Goal: Book appointment/travel/reservation

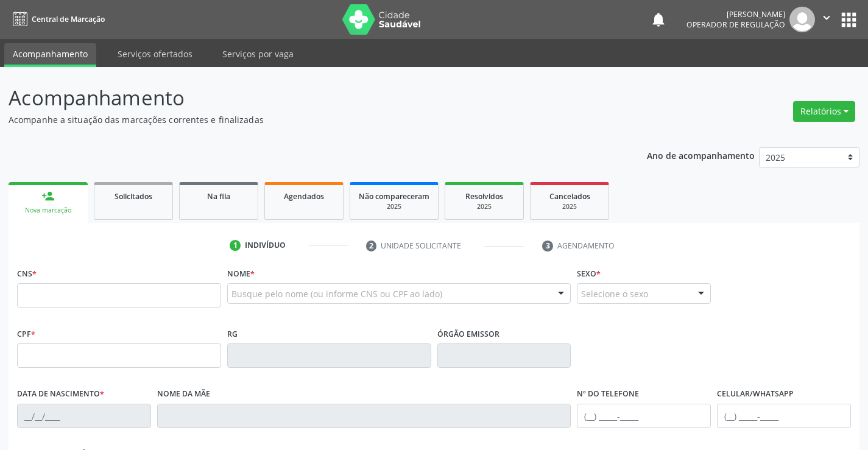
scroll to position [122, 0]
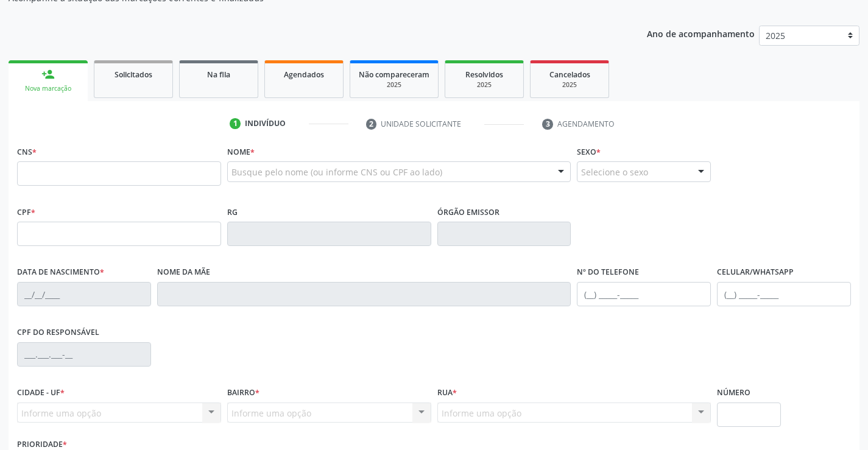
click at [93, 173] on input "text" at bounding box center [119, 173] width 204 height 24
type input "705 0082 5321 7655"
type input "28/01/1959"
type input "(11) 94882-5128"
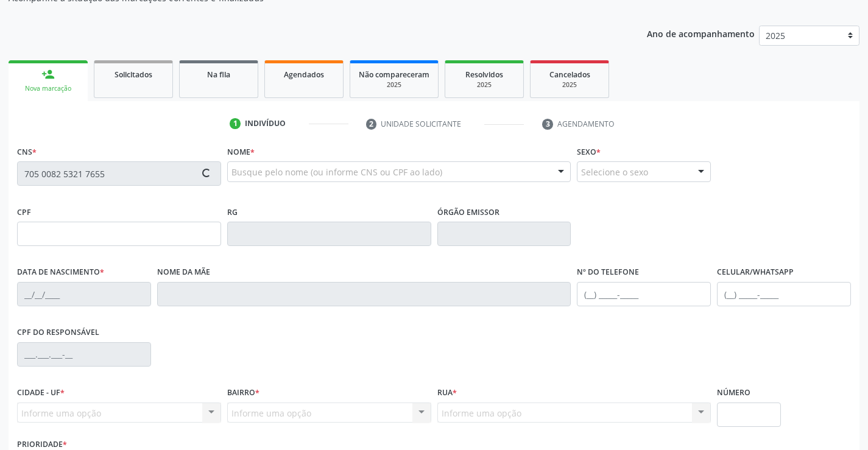
type input "S/N"
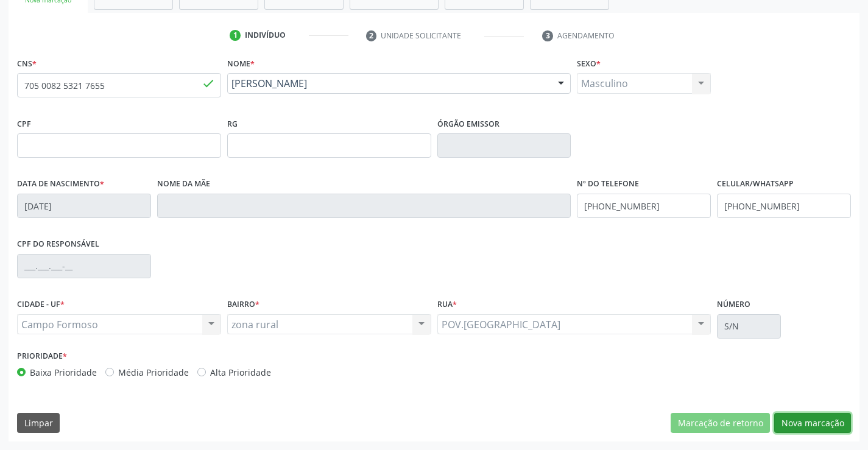
click at [829, 416] on button "Nova marcação" at bounding box center [812, 423] width 77 height 21
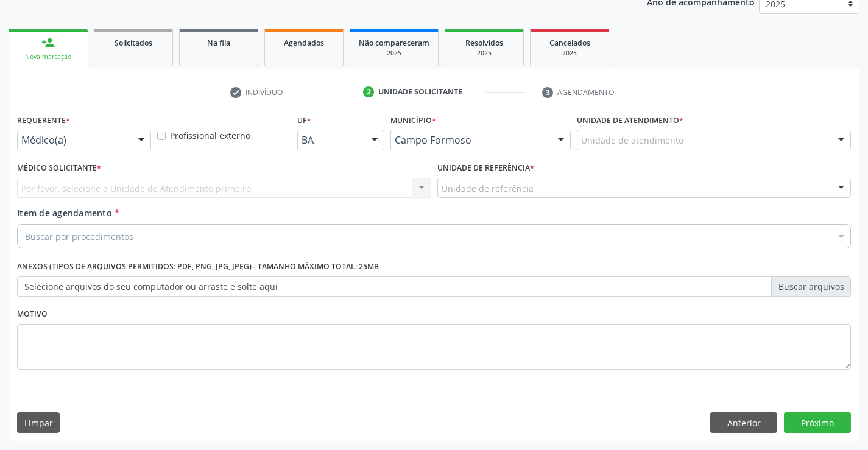
scroll to position [154, 0]
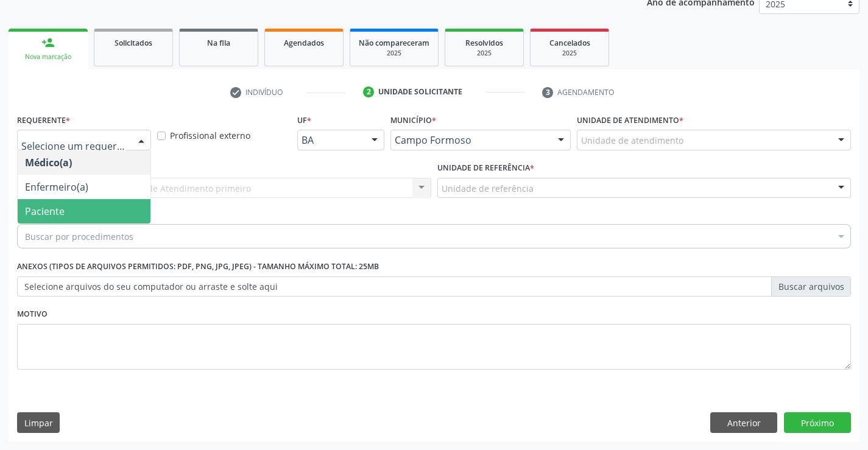
click at [62, 209] on span "Paciente" at bounding box center [45, 211] width 40 height 13
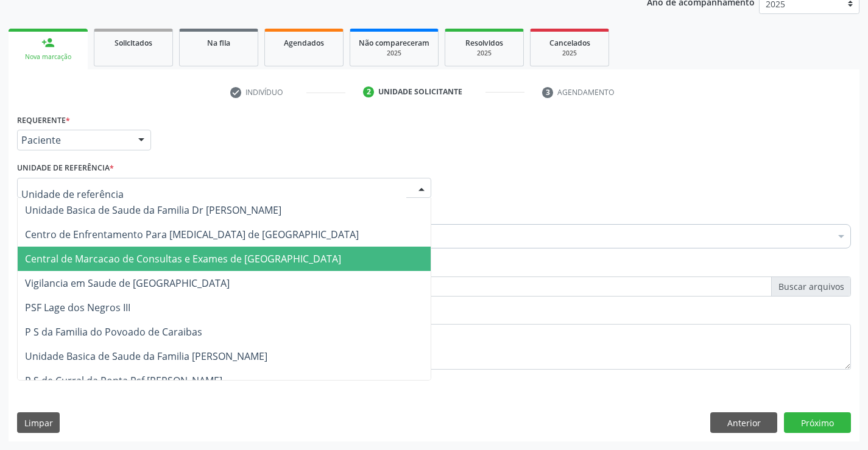
click at [106, 256] on span "Central de Marcacao de Consultas e Exames de Campo Formoso" at bounding box center [183, 258] width 316 height 13
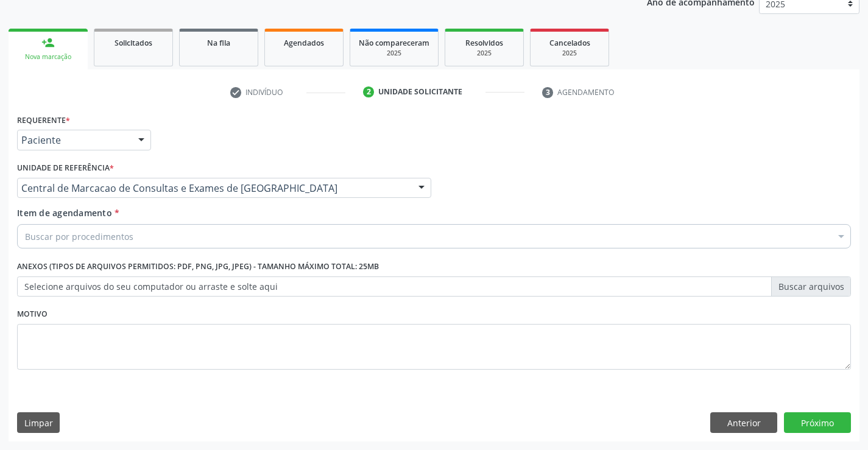
click at [131, 237] on div "Buscar por procedimentos" at bounding box center [434, 236] width 834 height 24
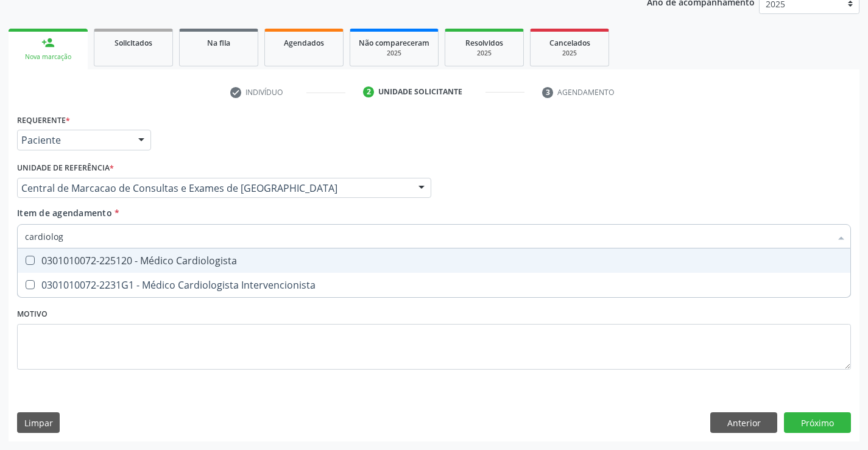
type input "cardiologi"
click at [160, 266] on div "0301010072-225120 - Médico Cardiologista" at bounding box center [434, 261] width 818 height 10
checkbox Cardiologista "true"
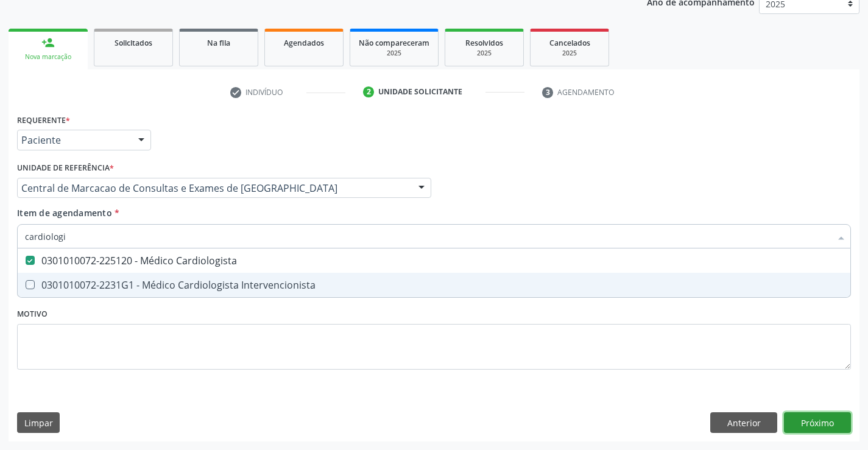
click at [805, 414] on div "Requerente * Paciente Médico(a) Enfermeiro(a) Paciente Nenhum resultado encontr…" at bounding box center [434, 276] width 851 height 331
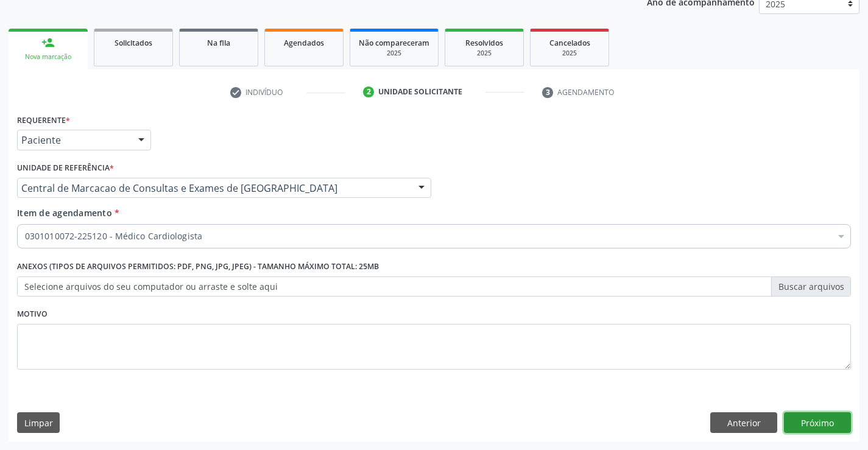
click at [803, 424] on button "Próximo" at bounding box center [817, 423] width 67 height 21
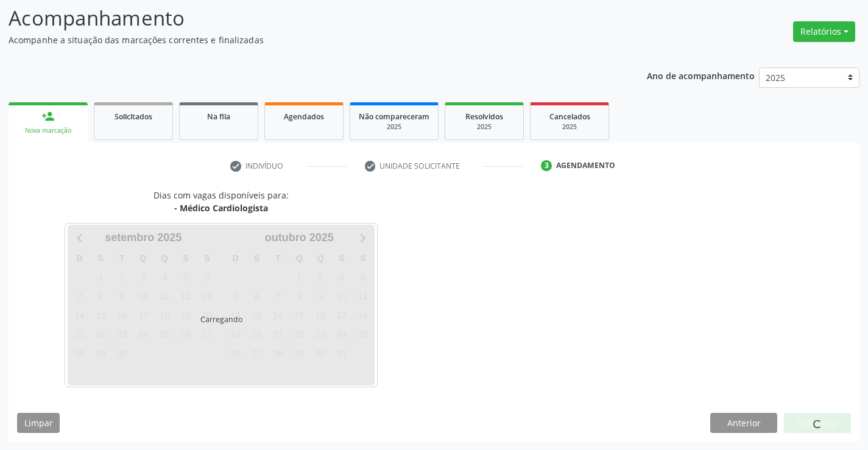
scroll to position [80, 0]
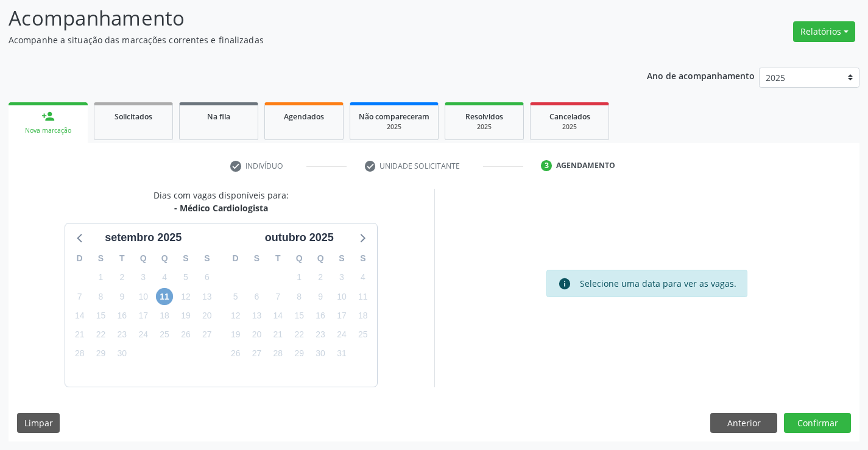
click at [166, 300] on span "11" at bounding box center [164, 296] width 17 height 17
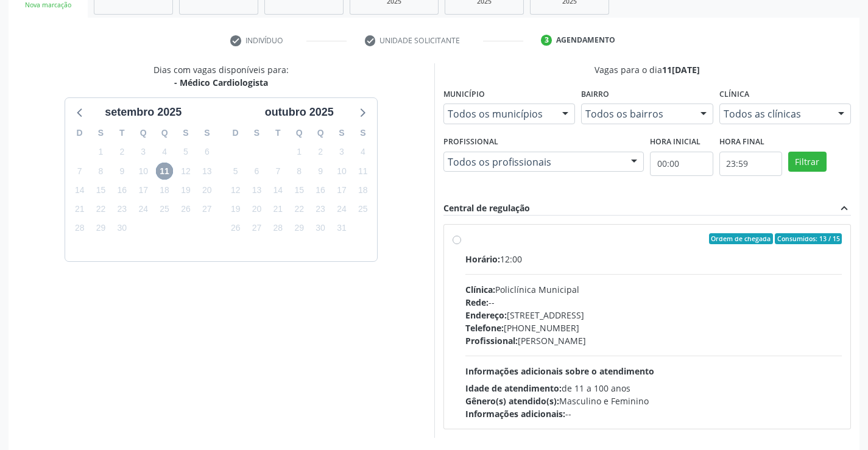
scroll to position [256, 0]
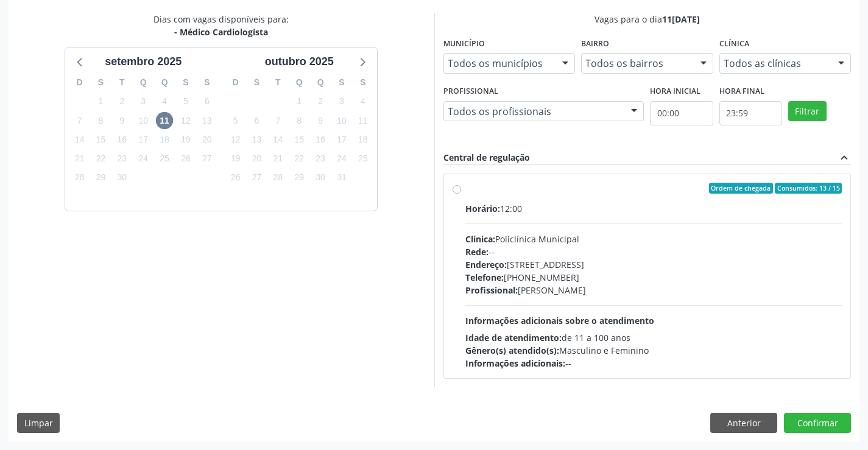
click at [596, 235] on div "Clínica: Policlínica Municipal" at bounding box center [654, 239] width 377 height 13
click at [461, 194] on input "Ordem de chegada Consumidos: 13 / 15 Horário: 12:00 Clínica: Policlínica Munici…" at bounding box center [457, 188] width 9 height 11
radio input "true"
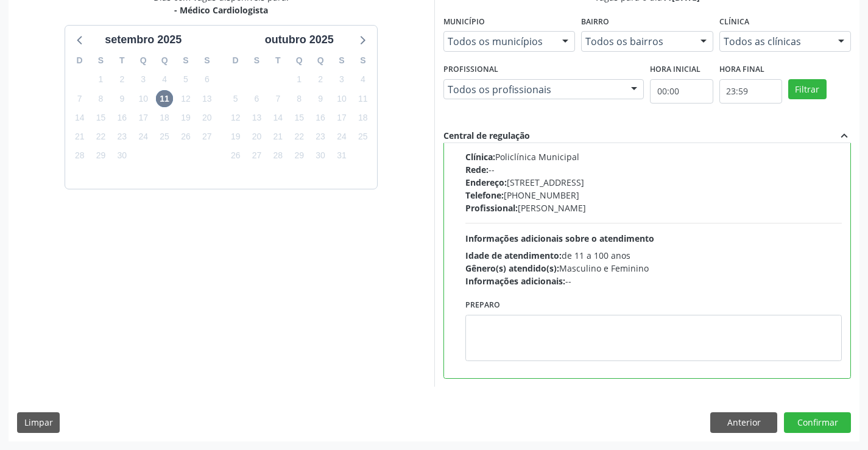
scroll to position [0, 0]
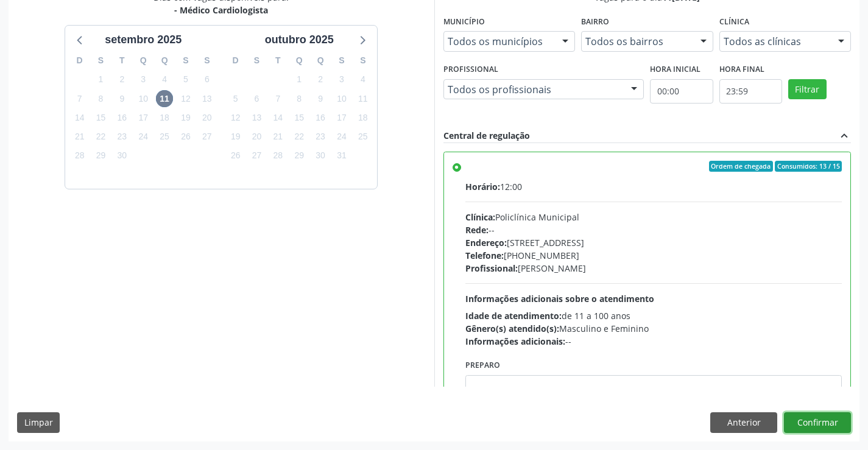
click at [812, 416] on button "Confirmar" at bounding box center [817, 423] width 67 height 21
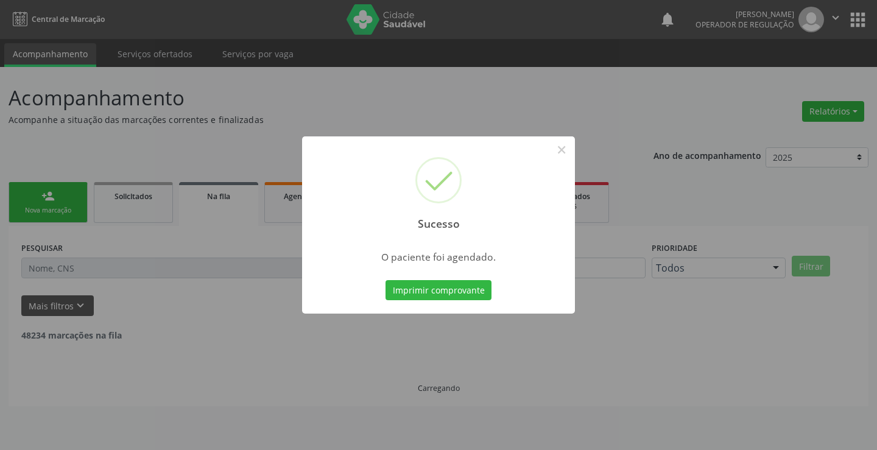
click at [386, 280] on button "Imprimir comprovante" at bounding box center [439, 290] width 106 height 21
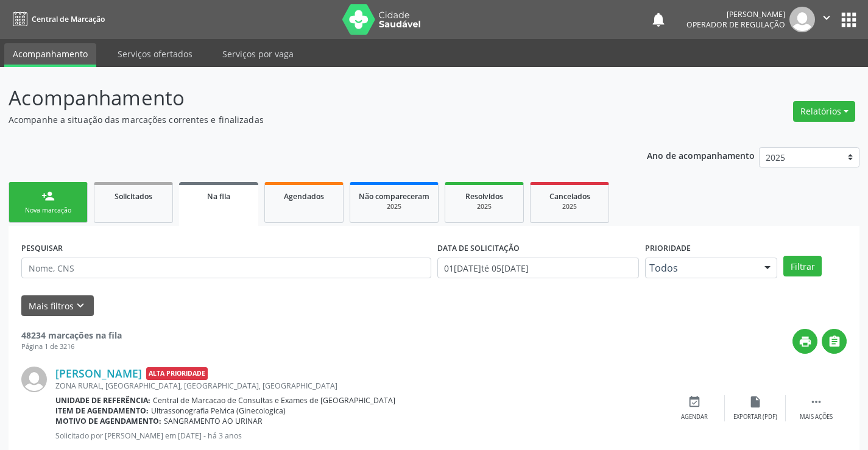
click at [59, 199] on link "person_add Nova marcação" at bounding box center [48, 202] width 79 height 41
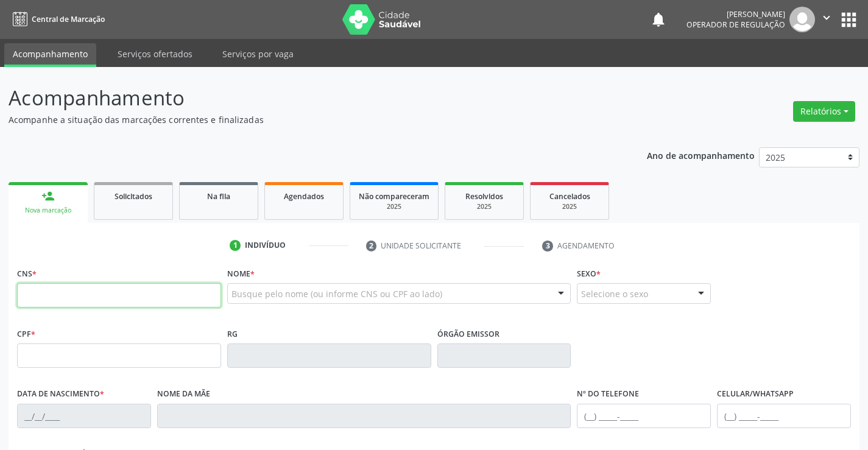
click at [68, 294] on input "text" at bounding box center [119, 295] width 204 height 24
type input "703 0098 6605 9676"
type input "128472534"
type input "26/07/1958"
type input "(74) 99966-1351"
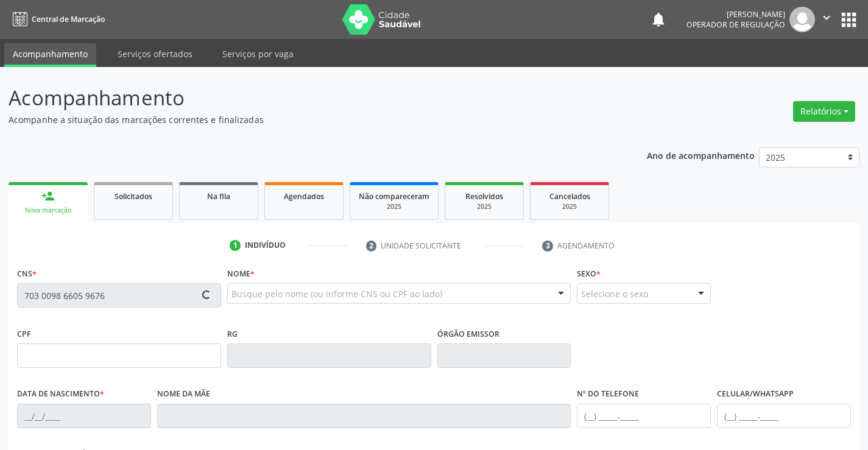
type input "(74) 99966-1351"
type input "S/N"
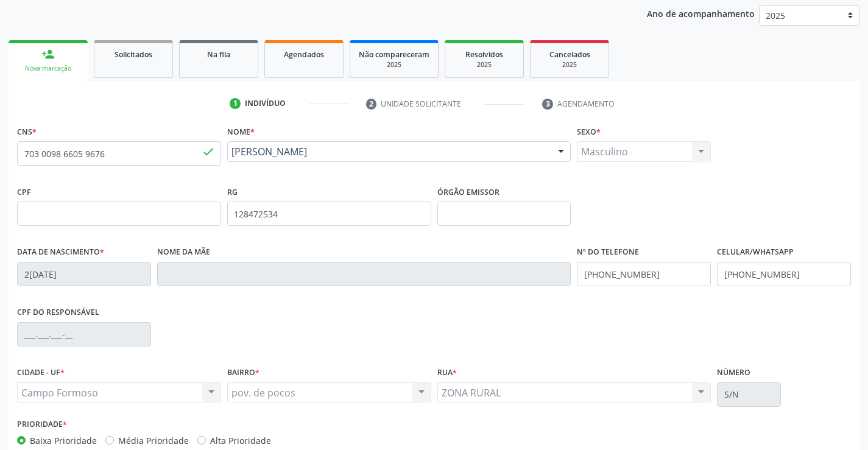
scroll to position [210, 0]
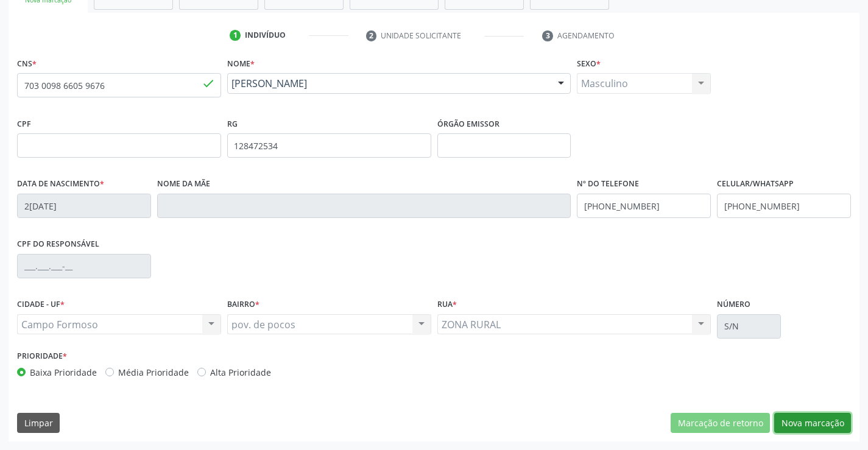
click at [785, 419] on button "Nova marcação" at bounding box center [812, 423] width 77 height 21
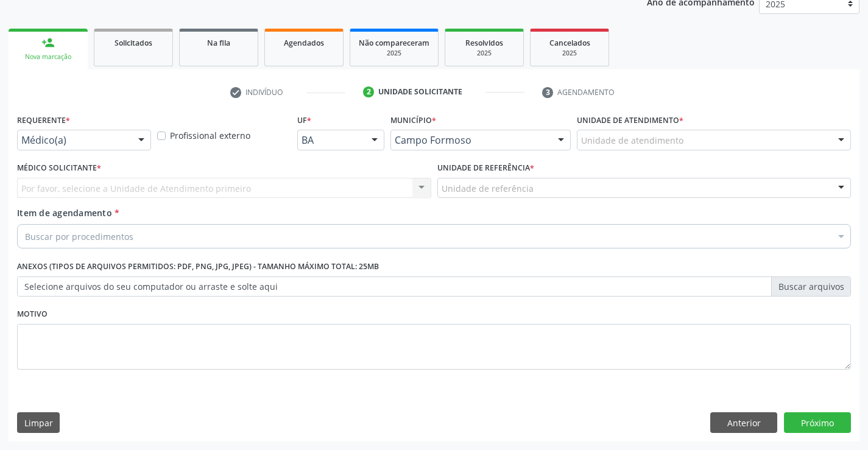
scroll to position [154, 0]
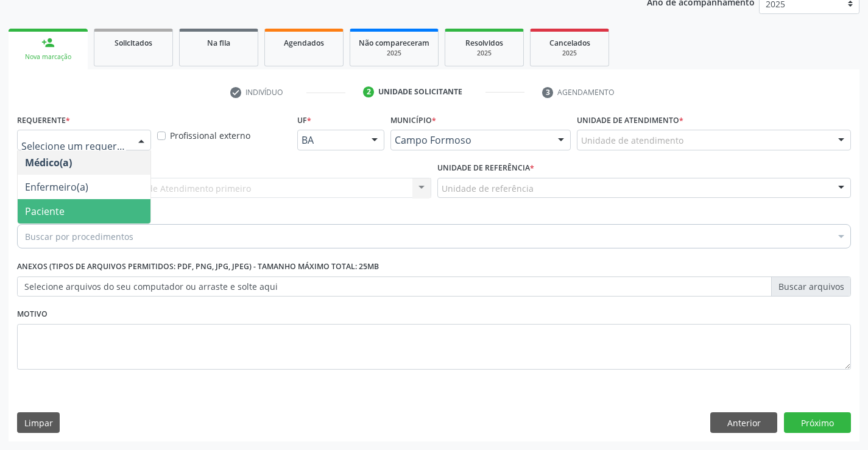
click at [54, 208] on span "Paciente" at bounding box center [45, 211] width 40 height 13
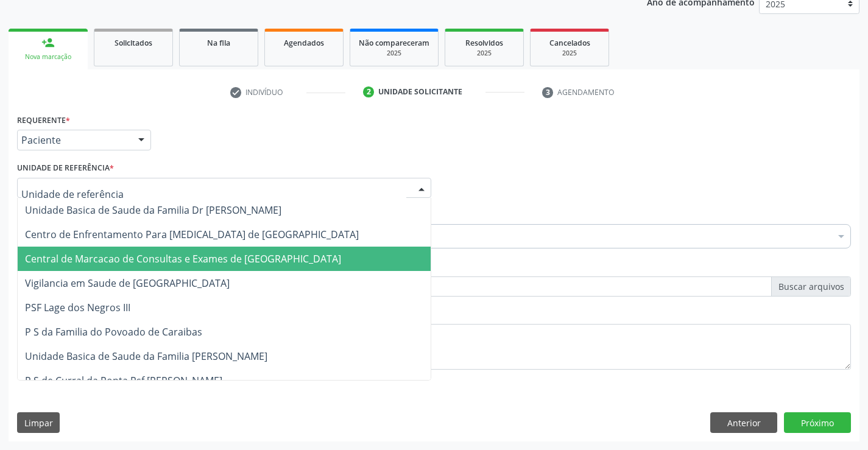
click at [83, 252] on span "Central de Marcacao de Consultas e Exames de Campo Formoso" at bounding box center [183, 258] width 316 height 13
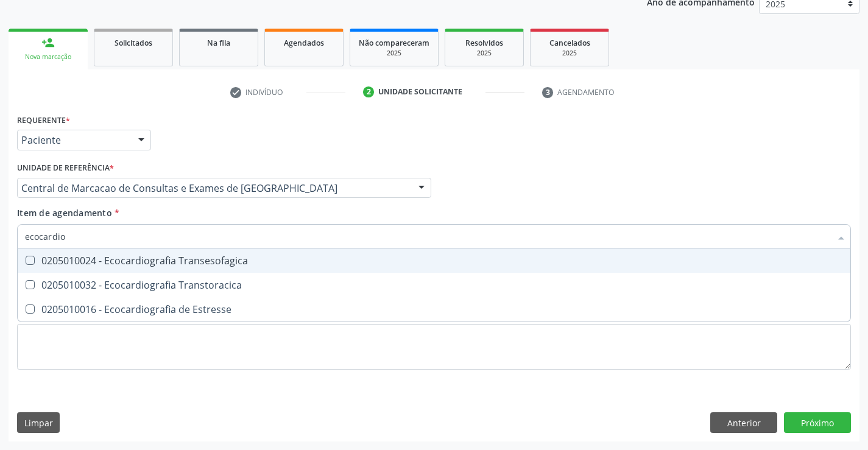
type input "ecocardiog"
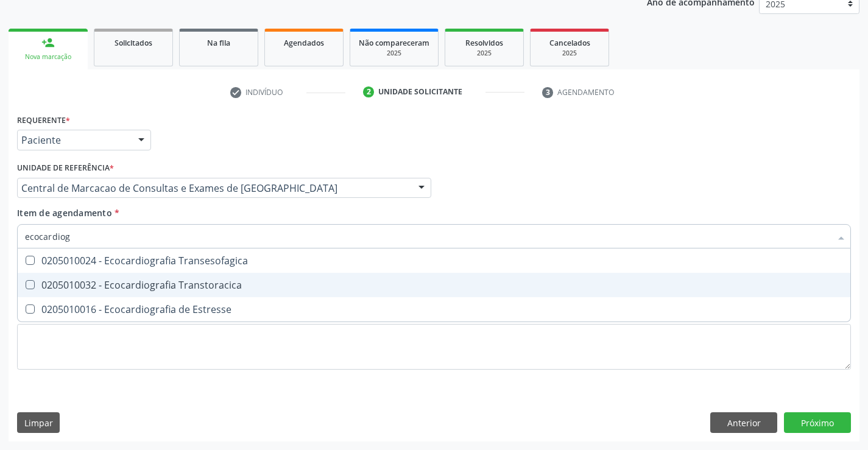
click at [133, 286] on div "0205010032 - Ecocardiografia Transtoracica" at bounding box center [434, 285] width 818 height 10
checkbox Transtoracica "true"
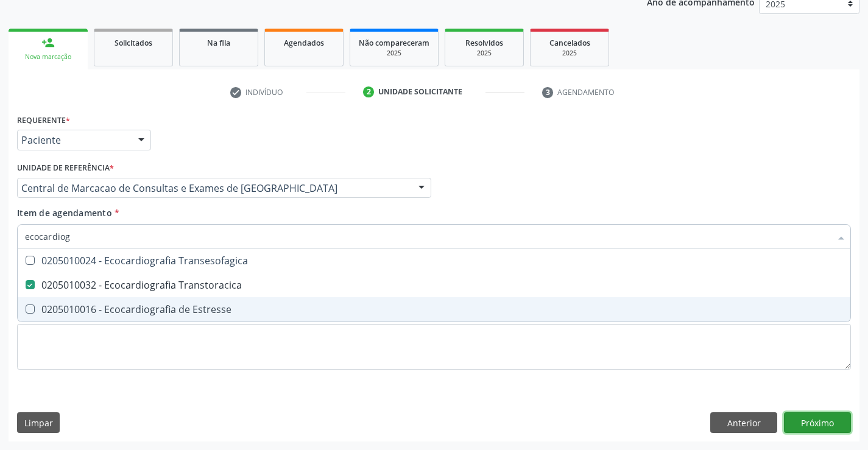
click at [794, 416] on div "Requerente * Paciente Médico(a) Enfermeiro(a) Paciente Nenhum resultado encontr…" at bounding box center [434, 276] width 851 height 331
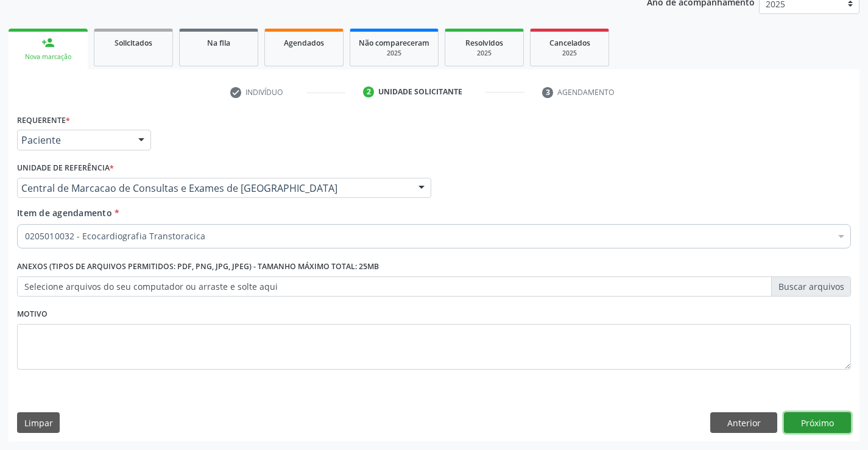
click at [799, 418] on button "Próximo" at bounding box center [817, 423] width 67 height 21
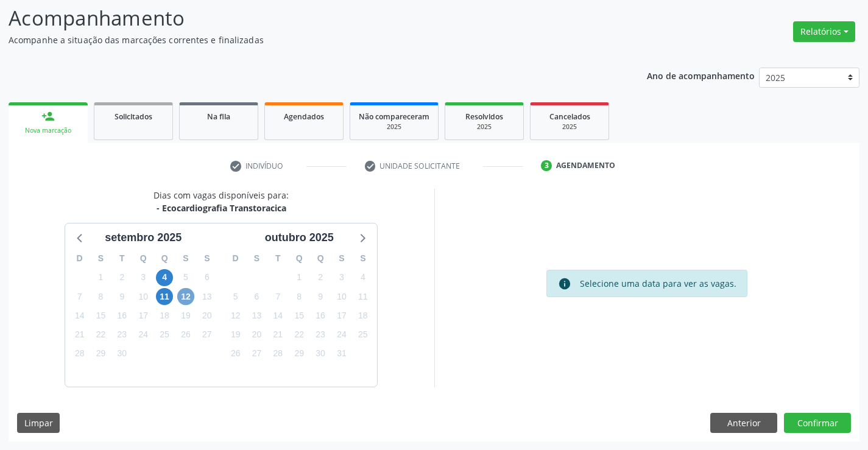
click at [188, 295] on span "12" at bounding box center [185, 296] width 17 height 17
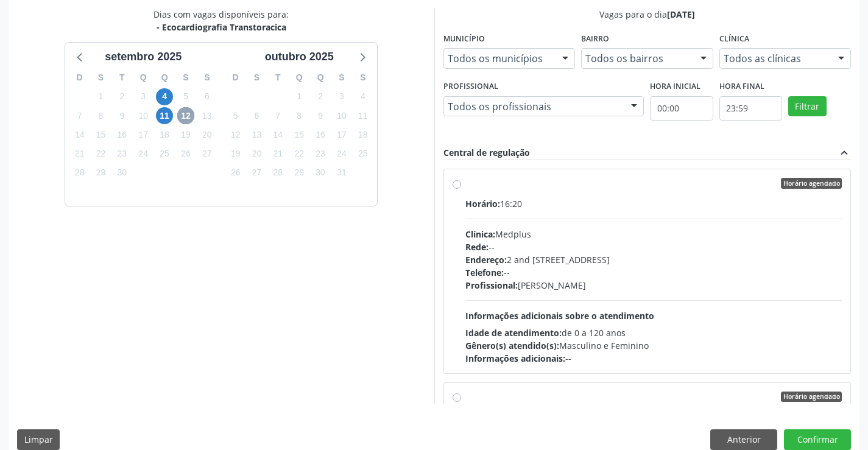
scroll to position [263, 0]
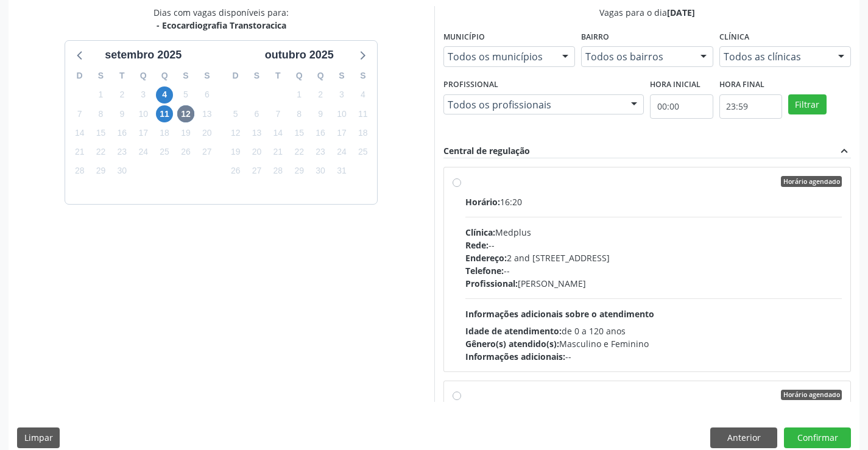
click at [613, 302] on div "Horário: 16:20 Clínica: Medplus Rede: -- Endereço: 2 and S 204 Ed Emp B, nº 35,…" at bounding box center [654, 280] width 377 height 168
click at [461, 187] on input "Horário agendado Horário: 16:20 Clínica: Medplus Rede: -- Endereço: 2 and S 204…" at bounding box center [457, 181] width 9 height 11
radio input "true"
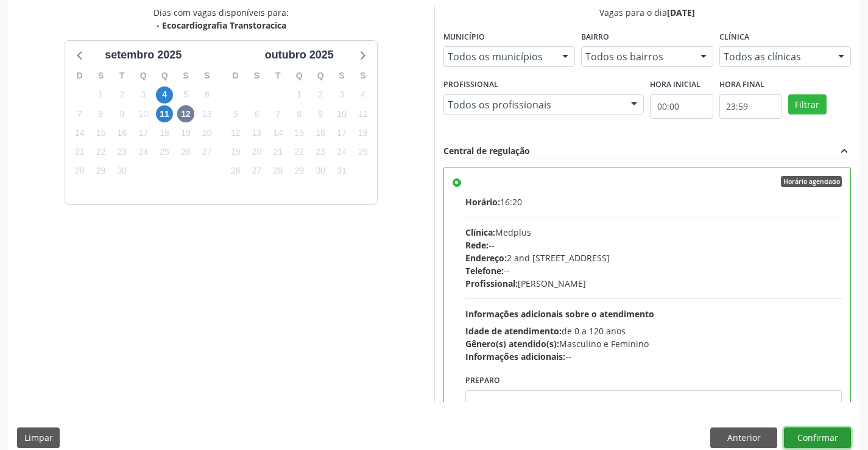
click at [837, 439] on button "Confirmar" at bounding box center [817, 438] width 67 height 21
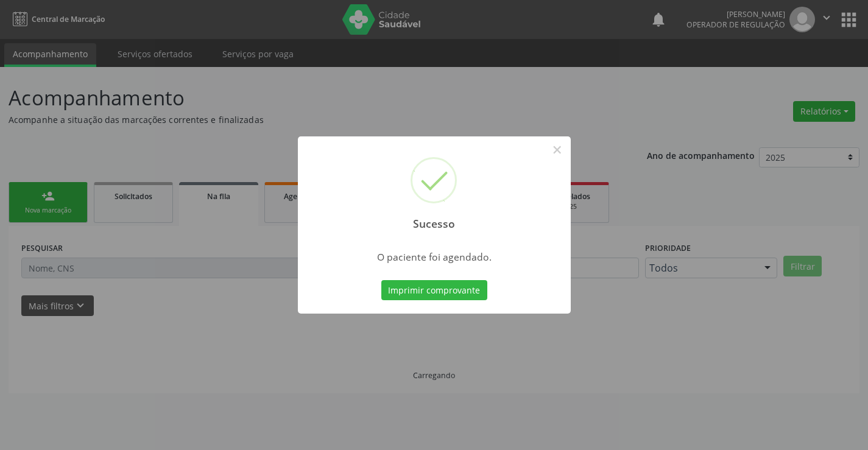
scroll to position [0, 0]
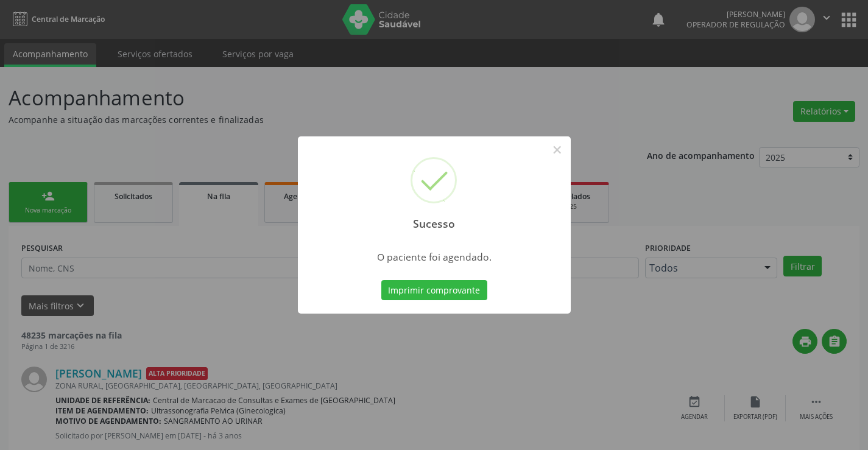
click at [381, 280] on button "Imprimir comprovante" at bounding box center [434, 290] width 106 height 21
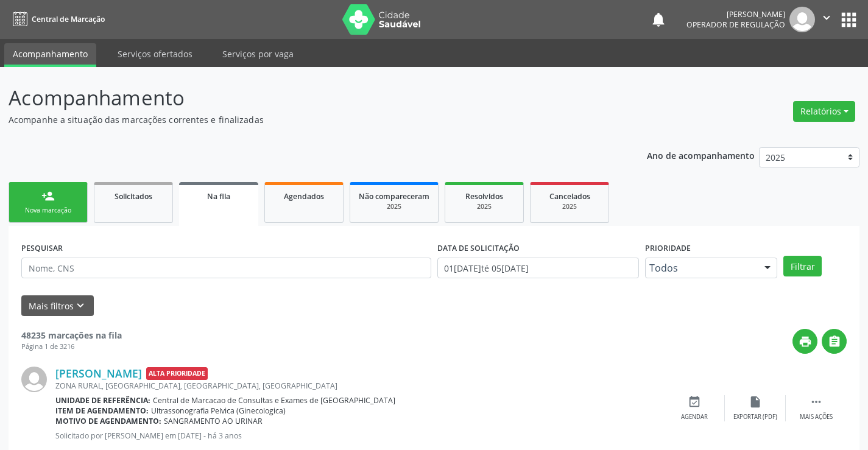
click at [53, 190] on div "person_add" at bounding box center [47, 196] width 13 height 13
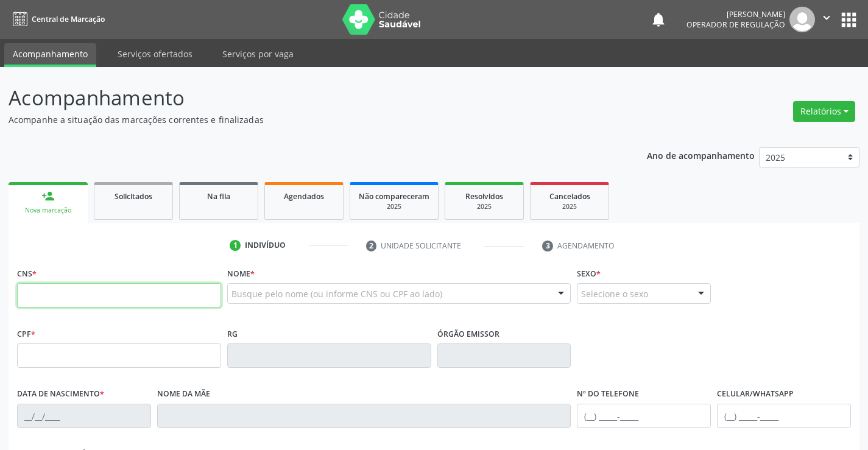
click at [88, 294] on input "text" at bounding box center [119, 295] width 204 height 24
type input "700 7079 0516 4576"
type input "002.715.015-10"
type input "1150099143"
type input "08/04/1977"
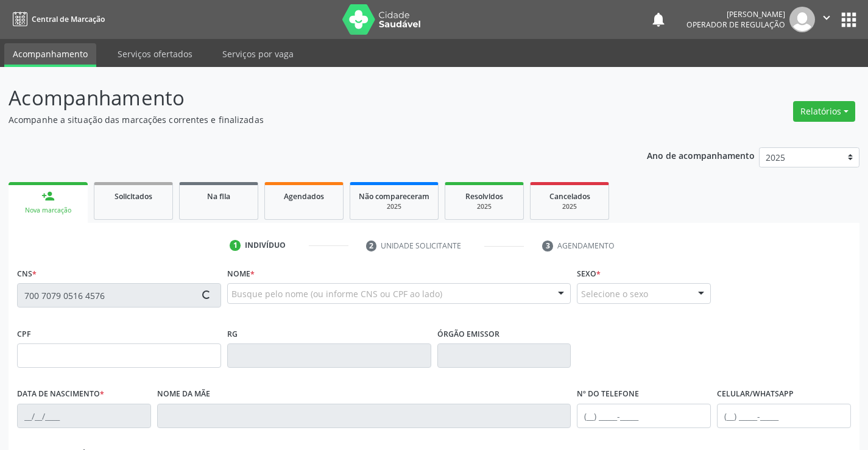
type input "(74) 9938-4947"
type input "S/N"
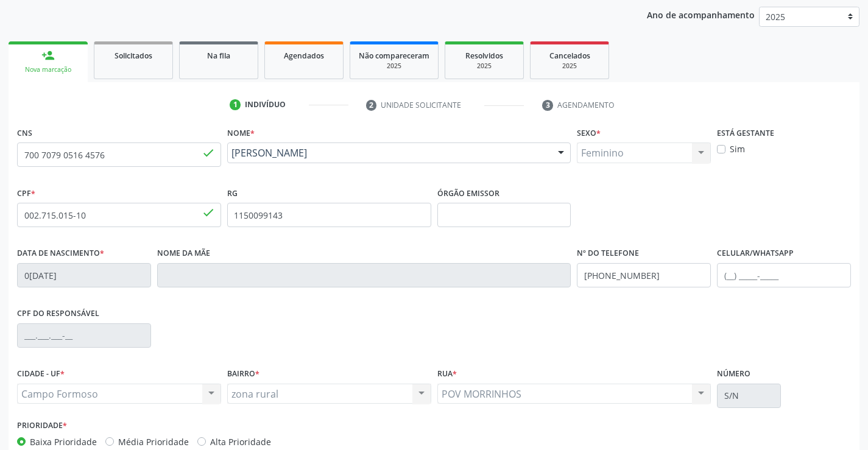
scroll to position [210, 0]
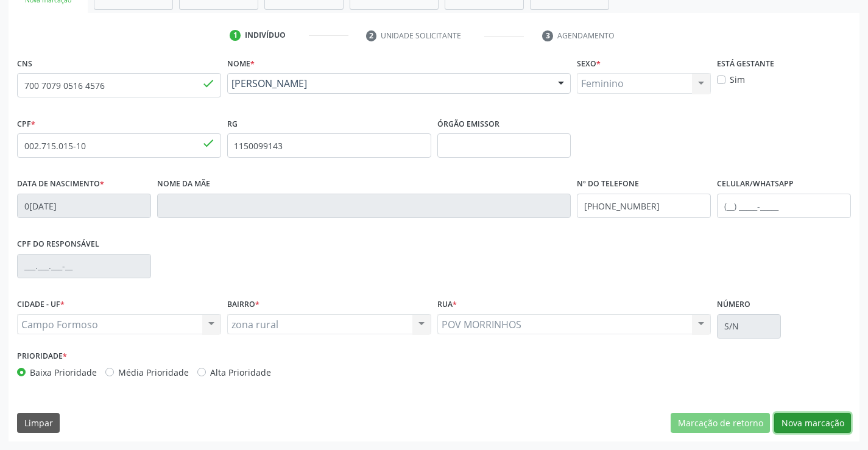
click at [808, 413] on button "Nova marcação" at bounding box center [812, 423] width 77 height 21
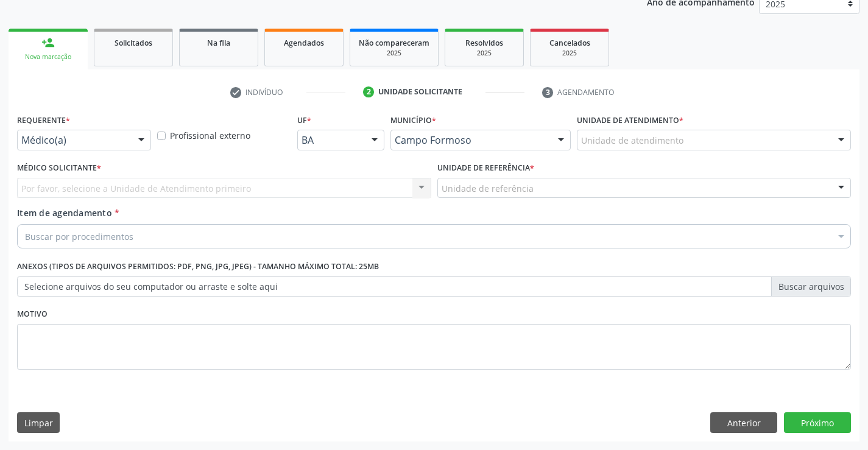
scroll to position [154, 0]
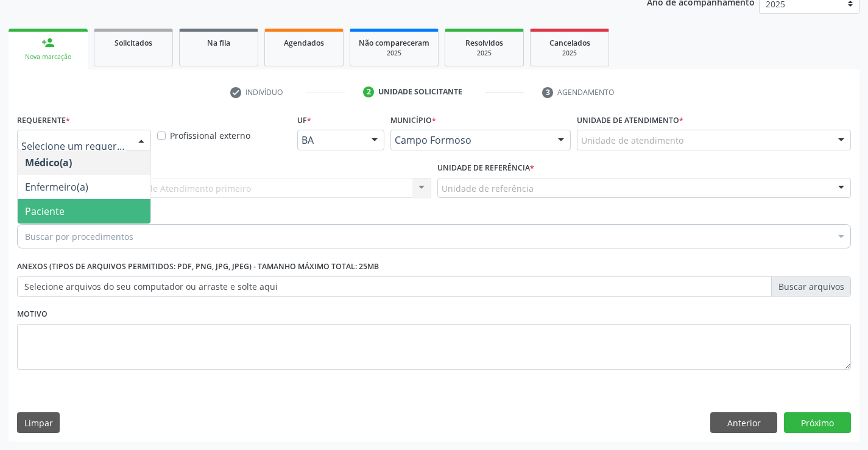
click at [99, 216] on span "Paciente" at bounding box center [84, 211] width 133 height 24
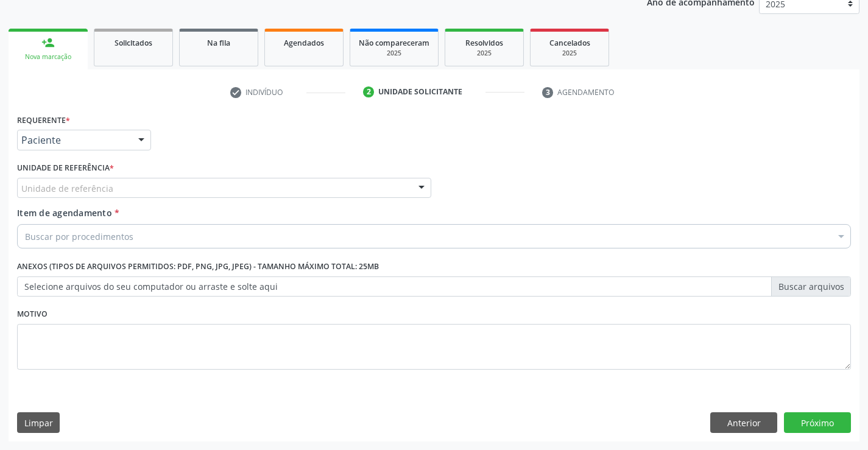
click at [178, 190] on div "Unidade de referência" at bounding box center [224, 188] width 414 height 21
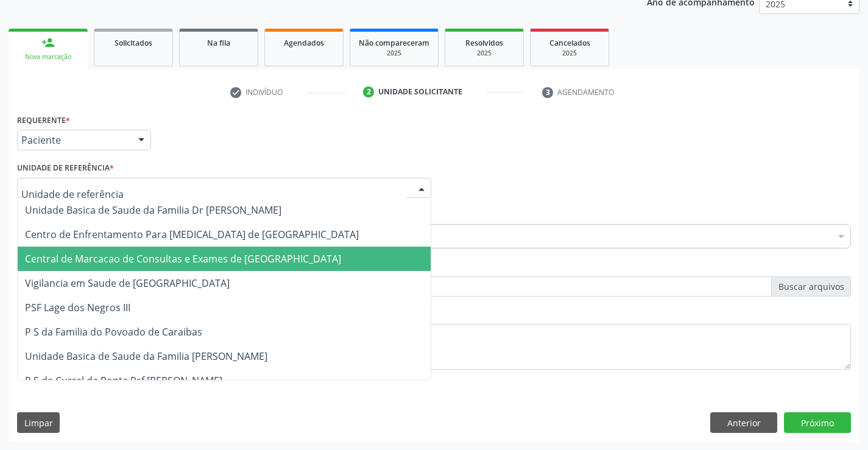
click at [173, 255] on span "Central de Marcacao de Consultas e Exames de Campo Formoso" at bounding box center [183, 258] width 316 height 13
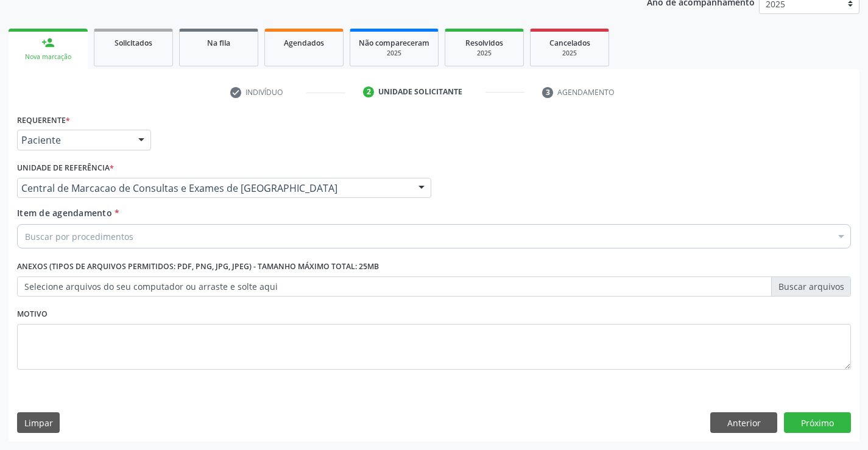
click at [197, 236] on div "Buscar por procedimentos" at bounding box center [434, 236] width 834 height 24
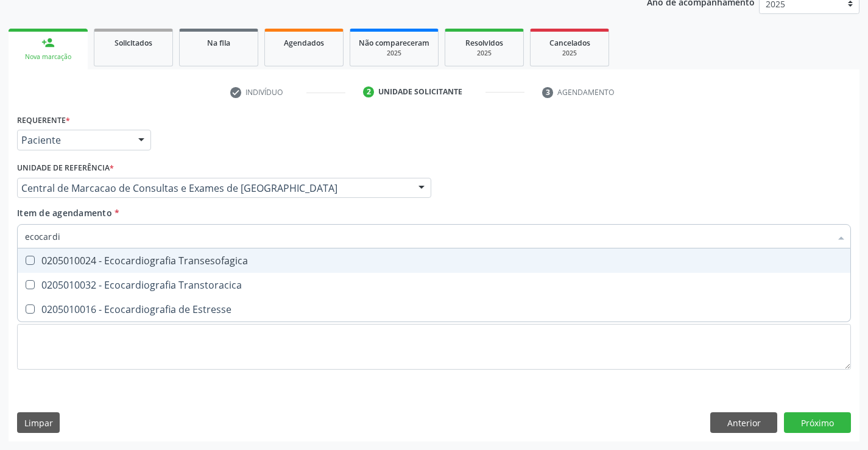
type input "ecocardio"
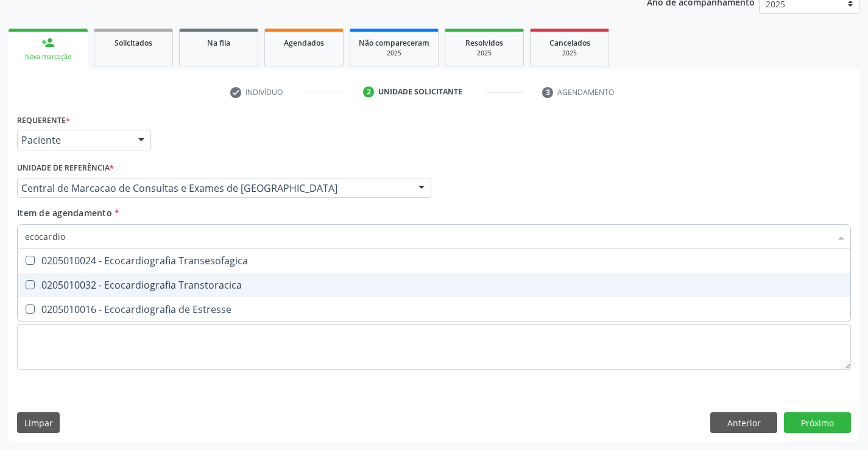
click at [230, 286] on div "0205010032 - Ecocardiografia Transtoracica" at bounding box center [434, 285] width 818 height 10
checkbox Transtoracica "true"
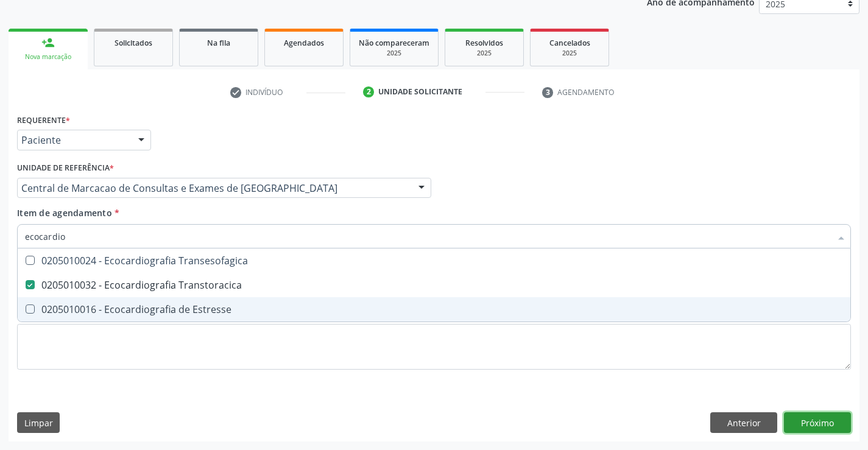
click at [818, 416] on div "Requerente * Paciente Médico(a) Enfermeiro(a) Paciente Nenhum resultado encontr…" at bounding box center [434, 276] width 851 height 331
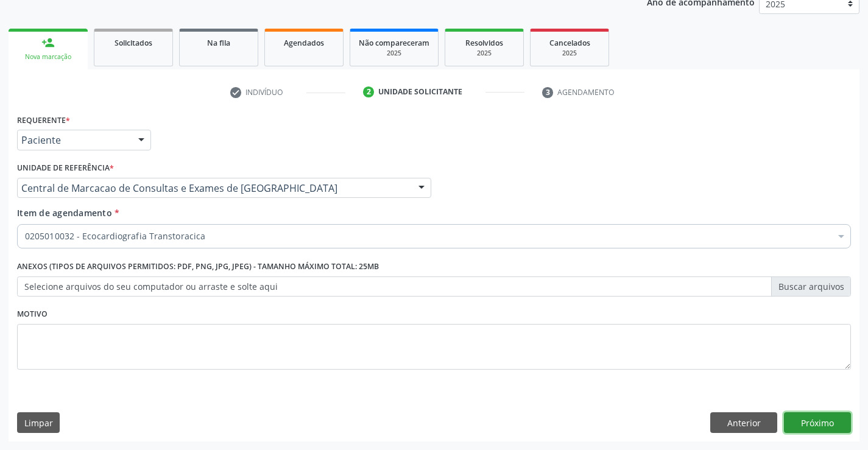
click at [801, 423] on button "Próximo" at bounding box center [817, 423] width 67 height 21
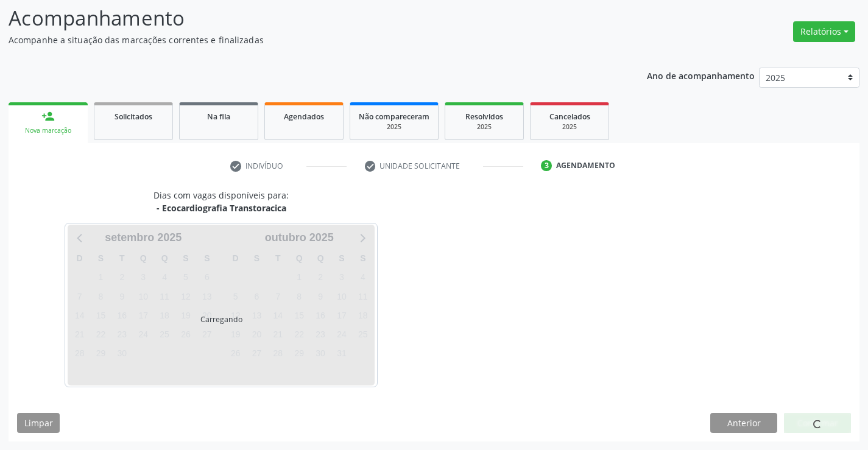
scroll to position [80, 0]
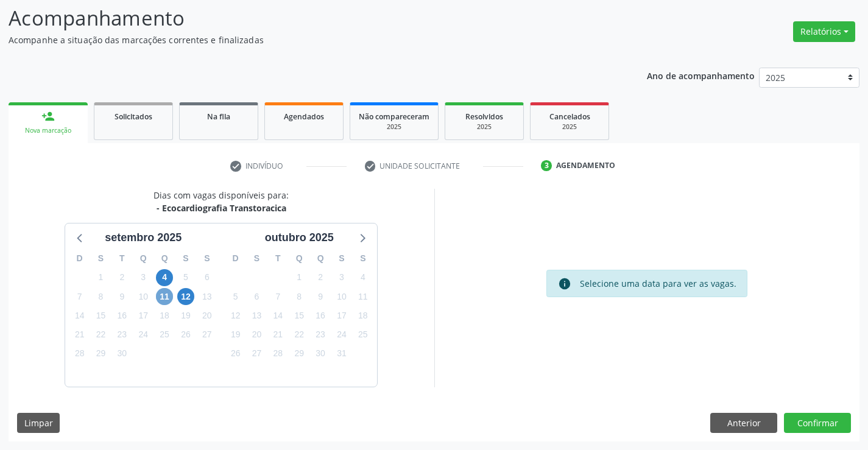
click at [168, 299] on span "11" at bounding box center [164, 296] width 17 height 17
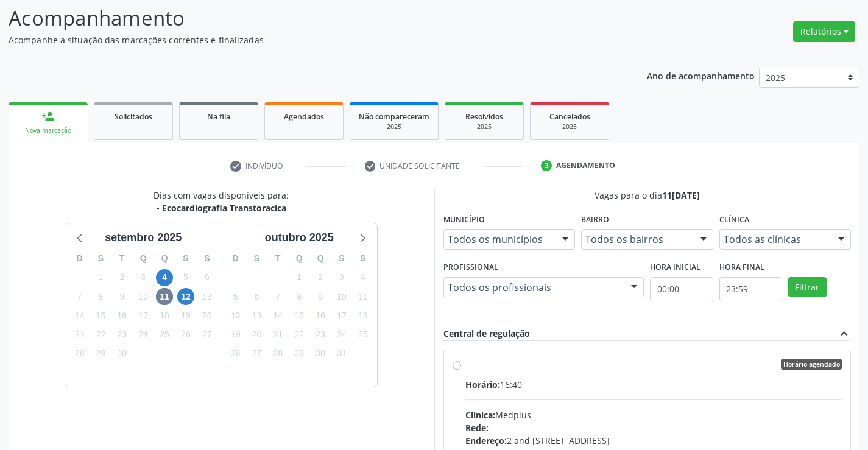
click at [689, 380] on div "Horário: 16:40" at bounding box center [654, 384] width 377 height 13
click at [461, 370] on input "Horário agendado Horário: 16:40 Clínica: Medplus Rede: -- Endereço: 2 and S 204…" at bounding box center [457, 364] width 9 height 11
radio input "true"
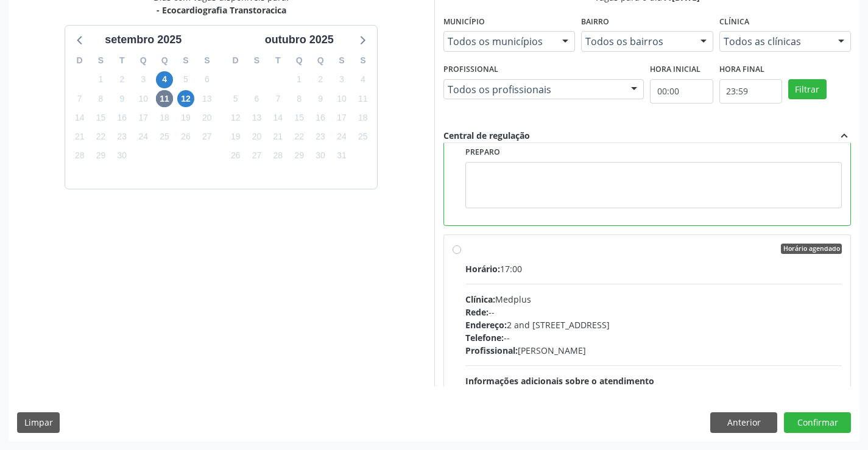
scroll to position [244, 0]
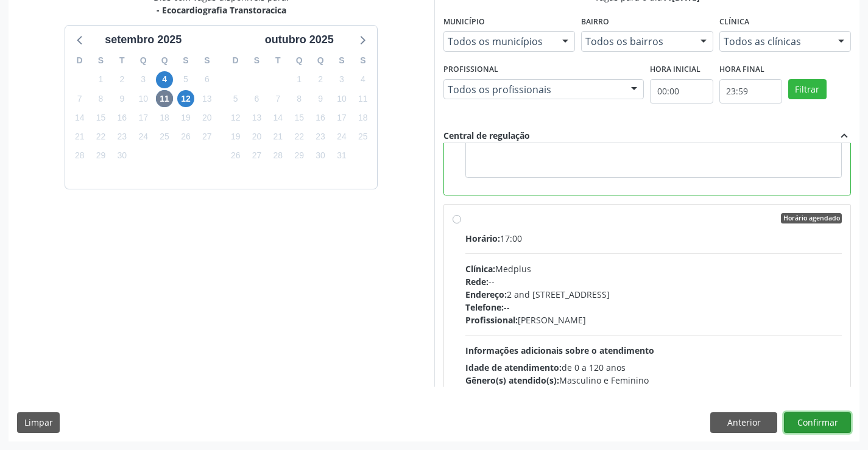
click at [807, 420] on button "Confirmar" at bounding box center [817, 423] width 67 height 21
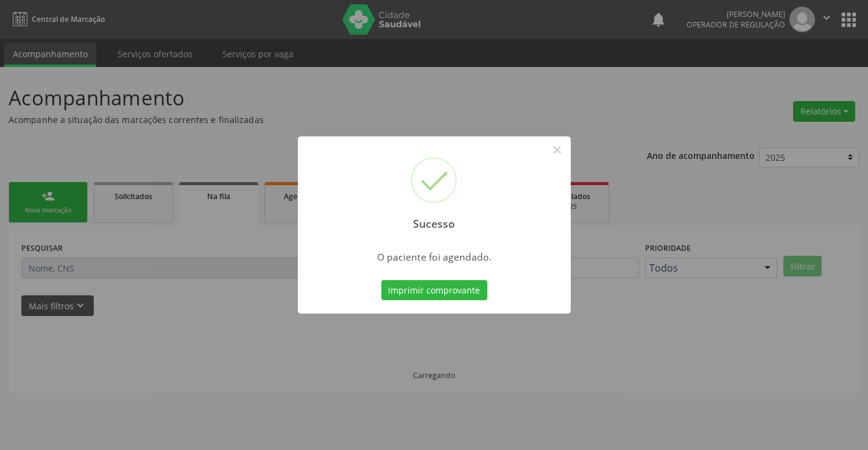
scroll to position [0, 0]
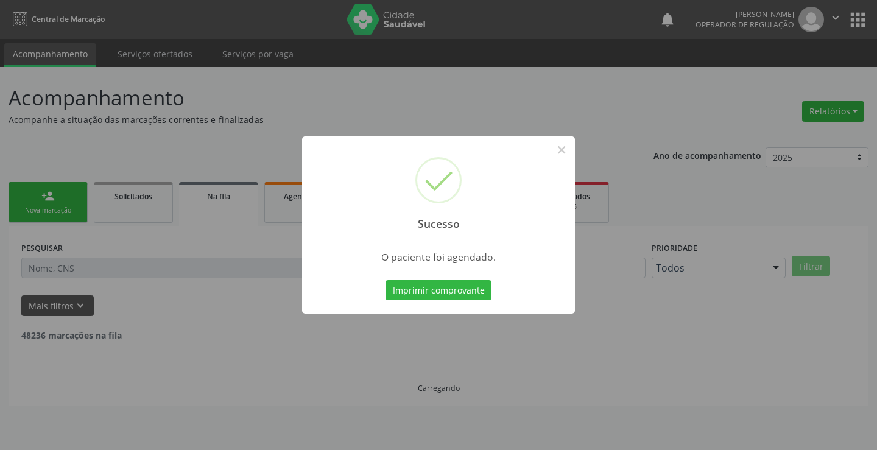
click at [386, 280] on button "Imprimir comprovante" at bounding box center [439, 290] width 106 height 21
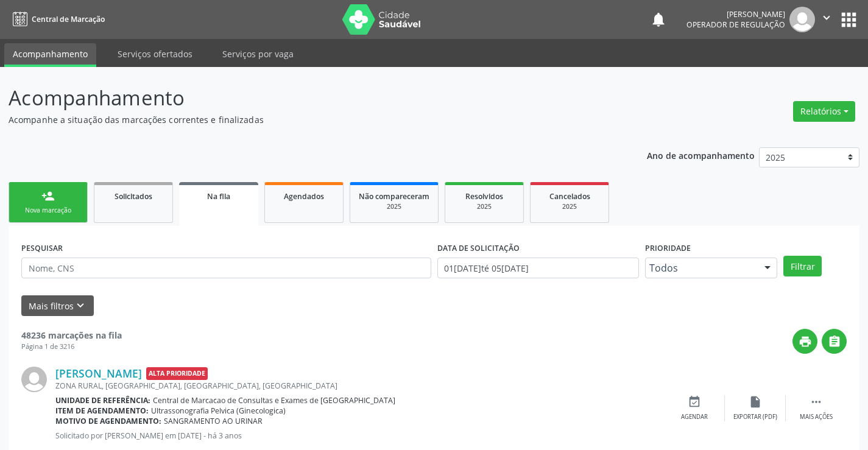
click at [44, 201] on div "person_add" at bounding box center [47, 196] width 13 height 13
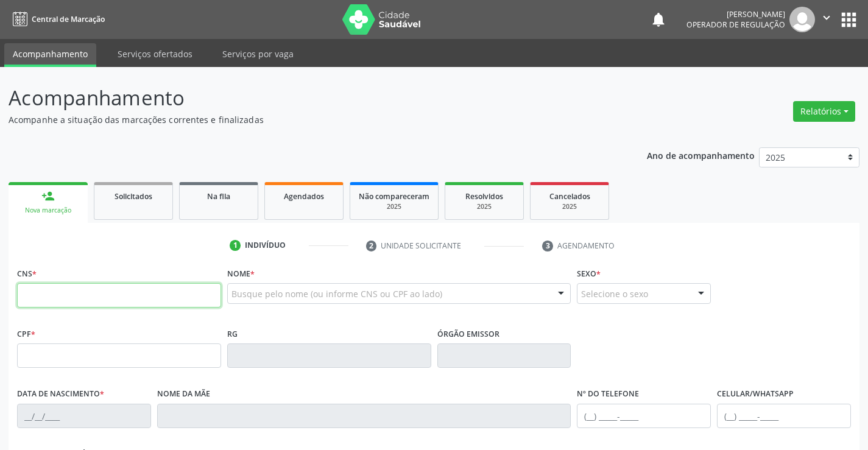
click at [80, 292] on input "text" at bounding box center [119, 295] width 204 height 24
type input "704 2062 1890 7282"
type input "0997667010"
type input "15/04/1986"
type input "(74) 9161-3201"
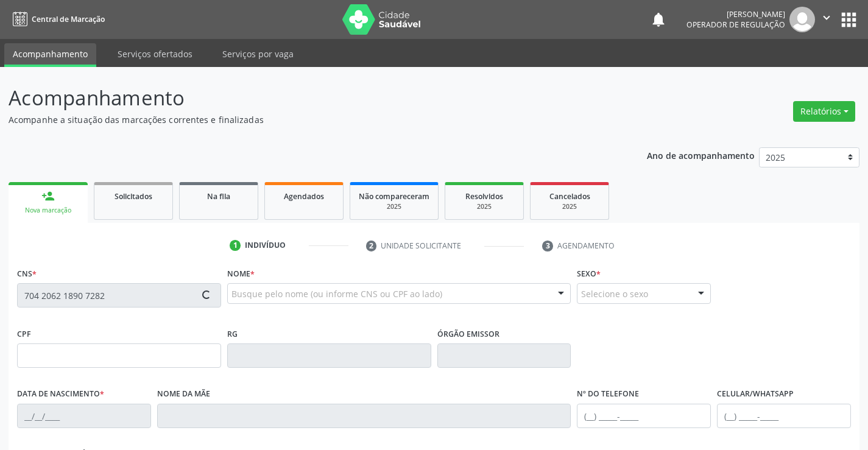
type input "(74) 99161-3208"
type input "S/N"
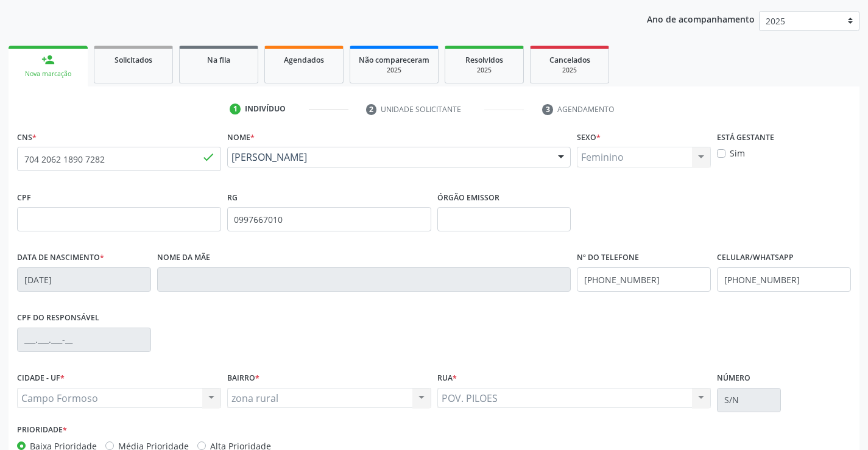
scroll to position [183, 0]
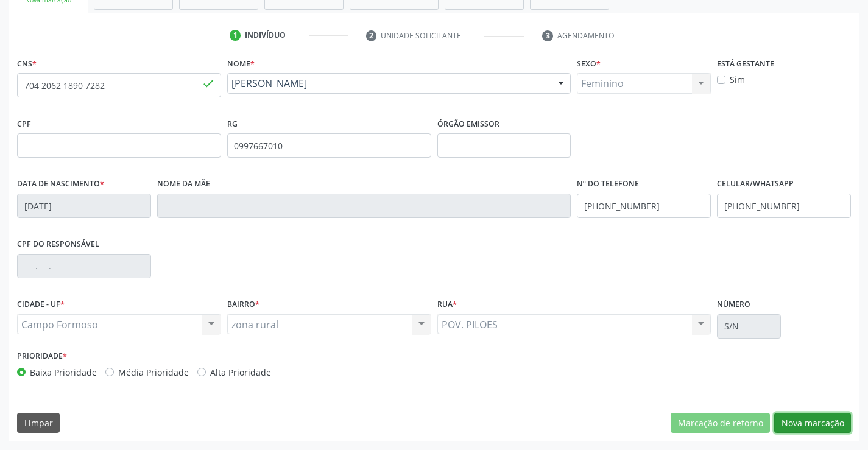
click at [809, 425] on button "Nova marcação" at bounding box center [812, 423] width 77 height 21
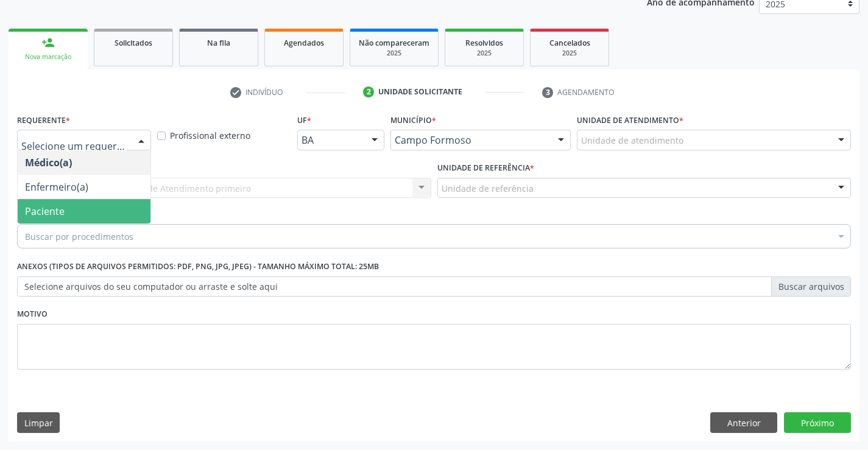
click at [96, 204] on span "Paciente" at bounding box center [84, 211] width 133 height 24
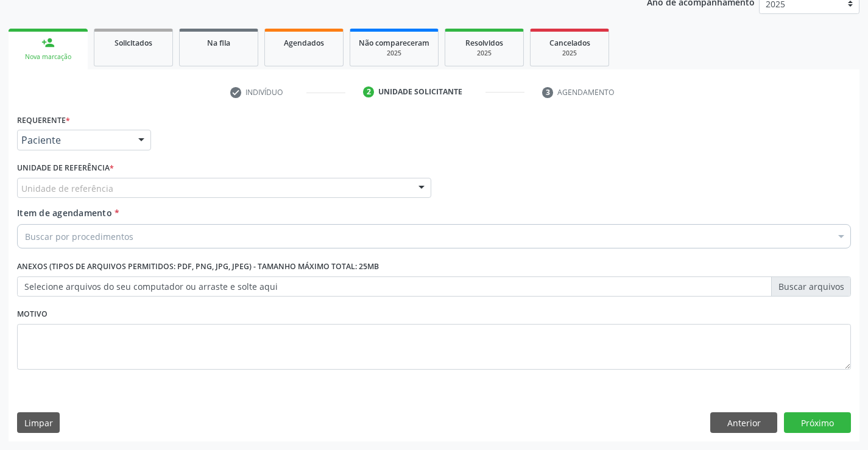
click at [182, 190] on div "Unidade de referência" at bounding box center [224, 188] width 414 height 21
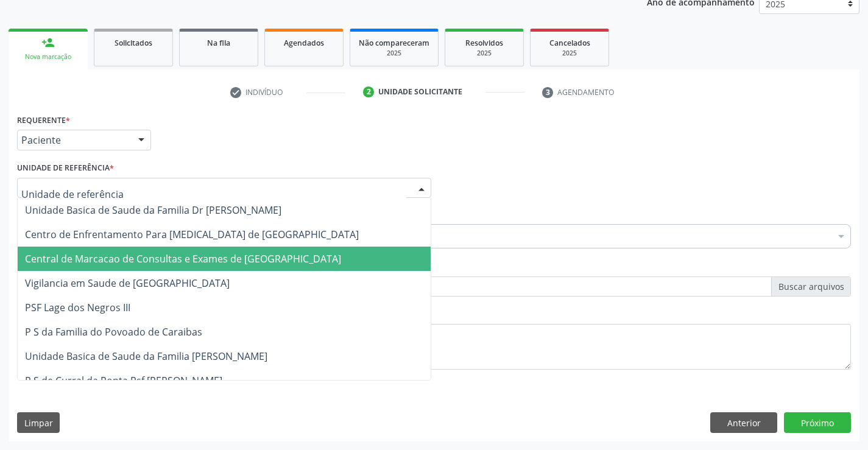
click at [158, 261] on span "Central de Marcacao de Consultas e Exames de Campo Formoso" at bounding box center [183, 258] width 316 height 13
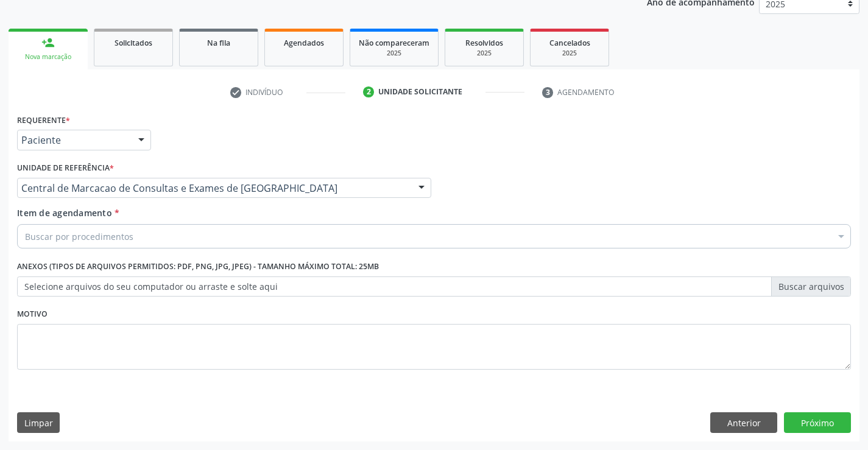
click at [147, 231] on div "Buscar por procedimentos" at bounding box center [434, 236] width 834 height 24
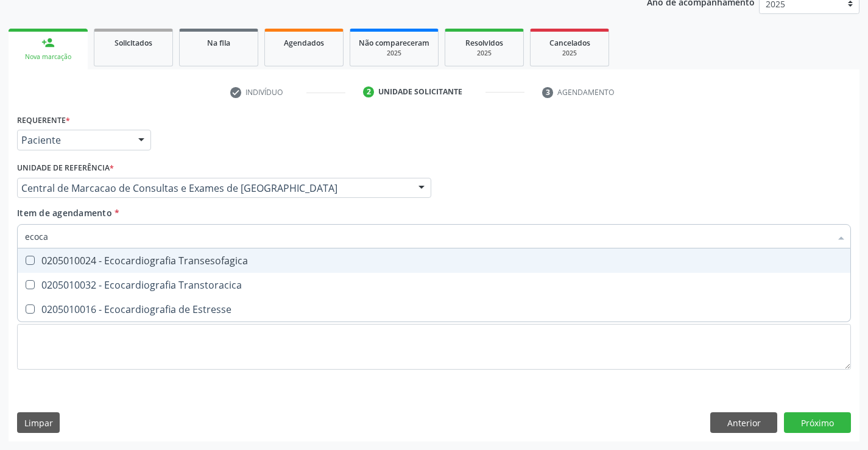
type input "ecocar"
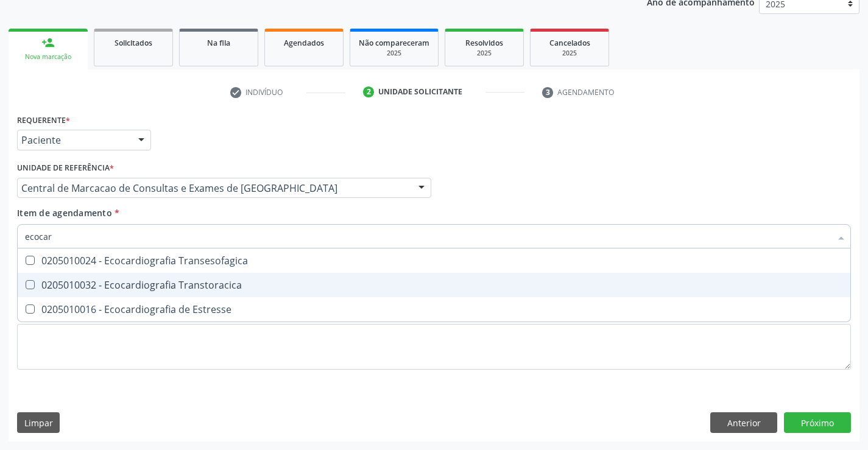
click at [200, 285] on div "0205010032 - Ecocardiografia Transtoracica" at bounding box center [434, 285] width 818 height 10
checkbox Transtoracica "true"
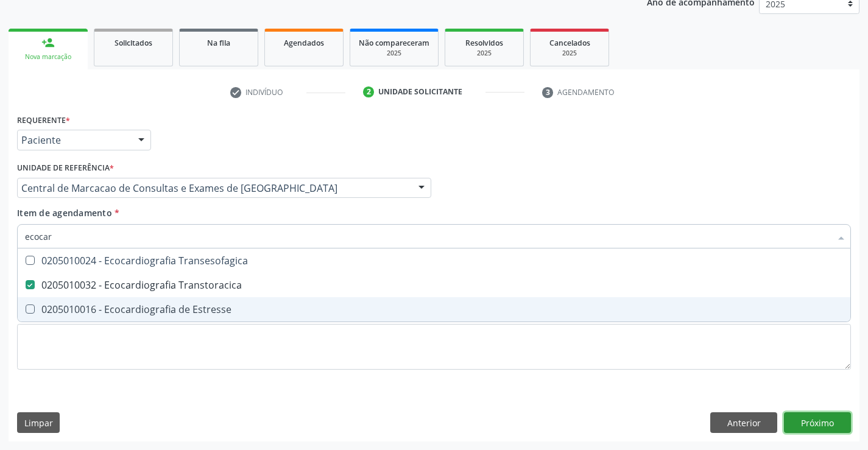
click at [841, 414] on div "Requerente * Paciente Médico(a) Enfermeiro(a) Paciente Nenhum resultado encontr…" at bounding box center [434, 276] width 851 height 331
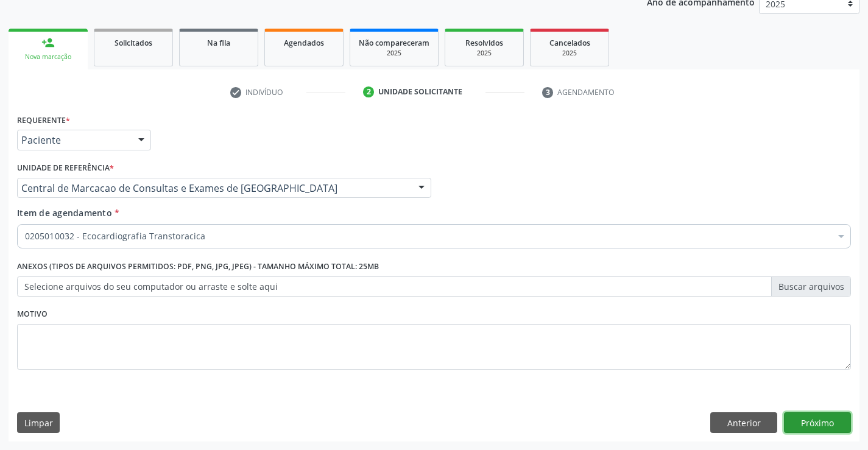
click at [813, 416] on button "Próximo" at bounding box center [817, 423] width 67 height 21
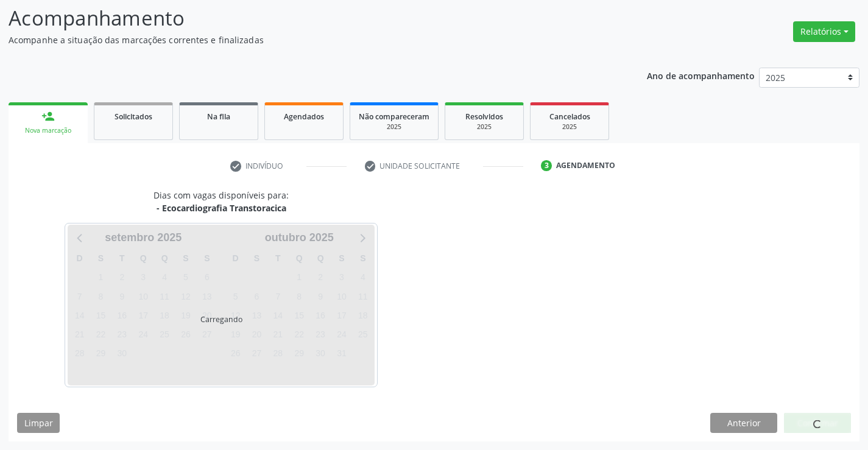
scroll to position [80, 0]
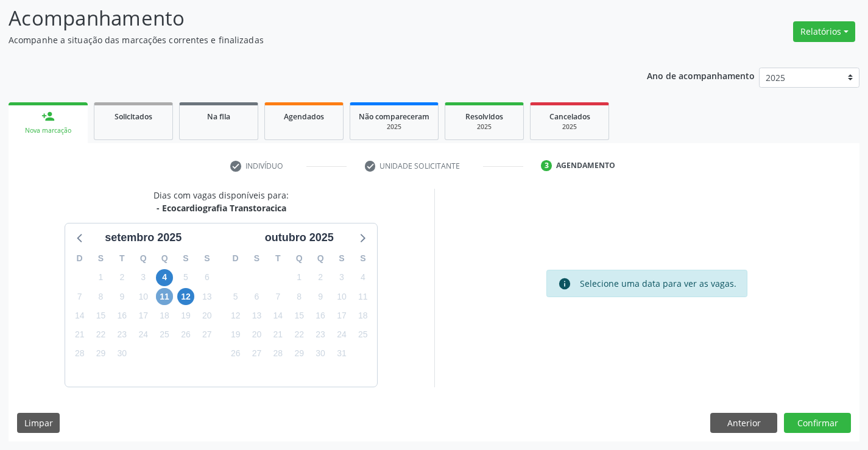
click at [171, 297] on span "11" at bounding box center [164, 296] width 17 height 17
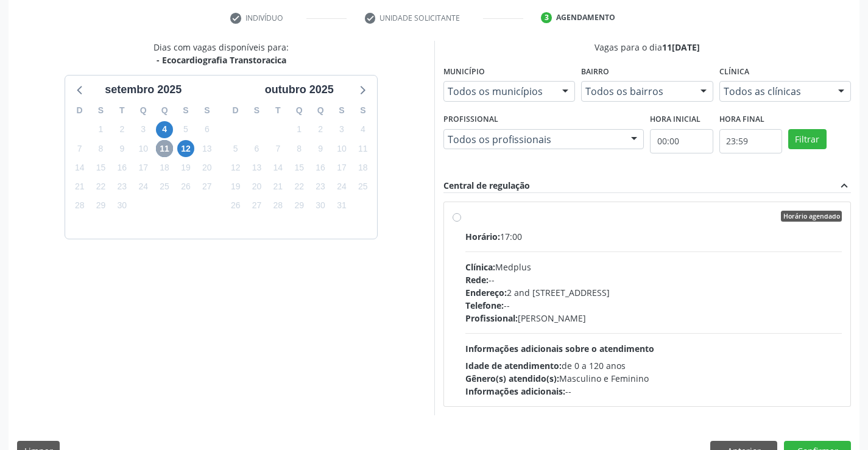
scroll to position [256, 0]
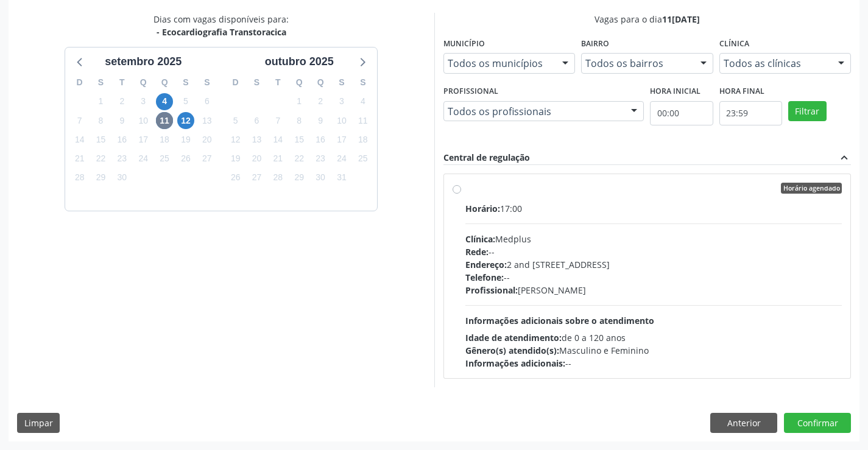
click at [673, 277] on div "Telefone: --" at bounding box center [654, 277] width 377 height 13
click at [461, 194] on input "Horário agendado Horário: 17:00 Clínica: Medplus Rede: -- Endereço: 2 and S 204…" at bounding box center [457, 188] width 9 height 11
radio input "true"
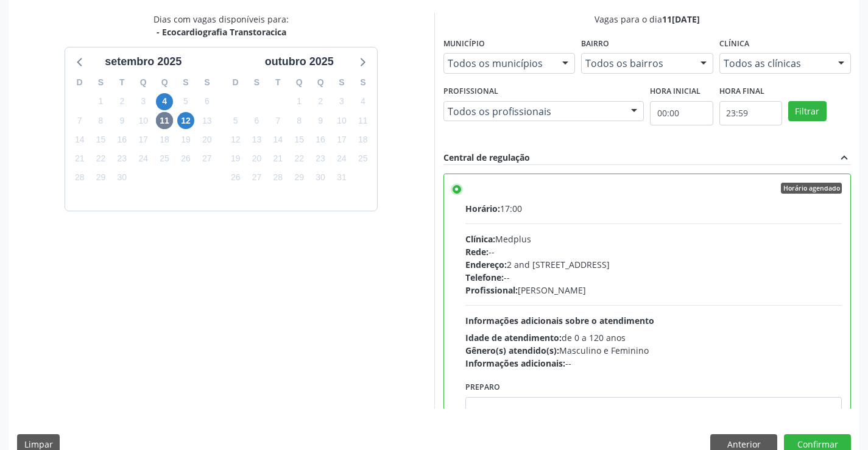
scroll to position [60, 0]
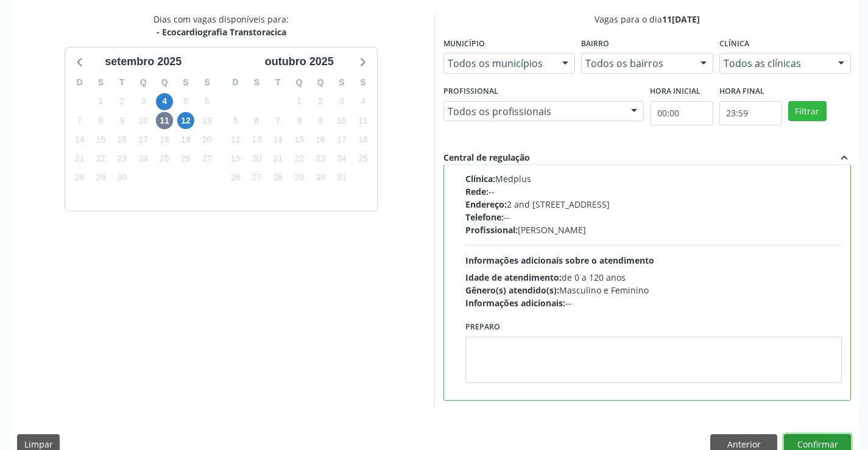
click at [797, 437] on button "Confirmar" at bounding box center [817, 444] width 67 height 21
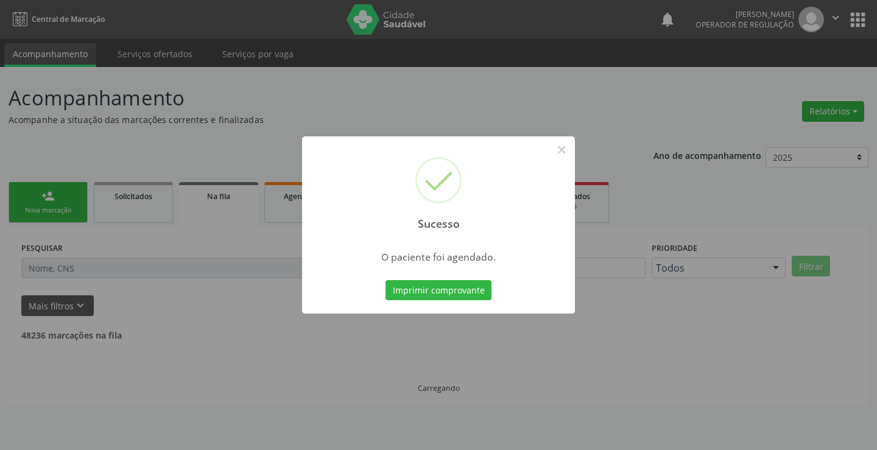
click at [386, 280] on button "Imprimir comprovante" at bounding box center [439, 290] width 106 height 21
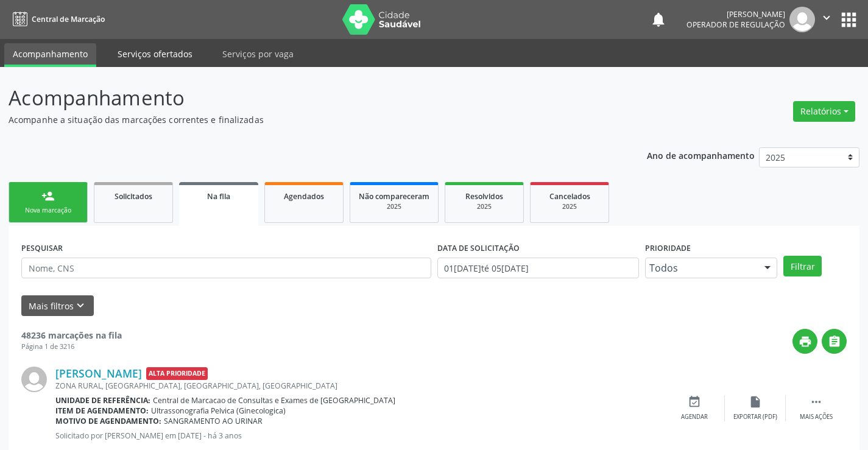
click at [147, 52] on link "Serviços ofertados" at bounding box center [155, 53] width 92 height 21
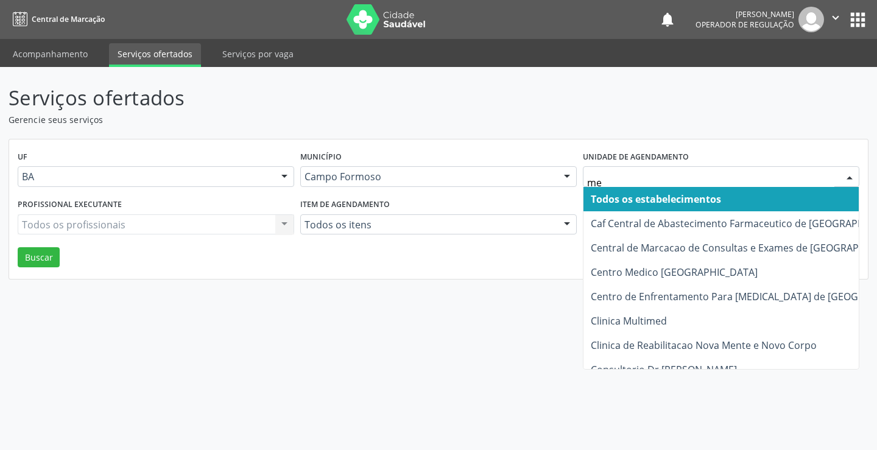
type input "med"
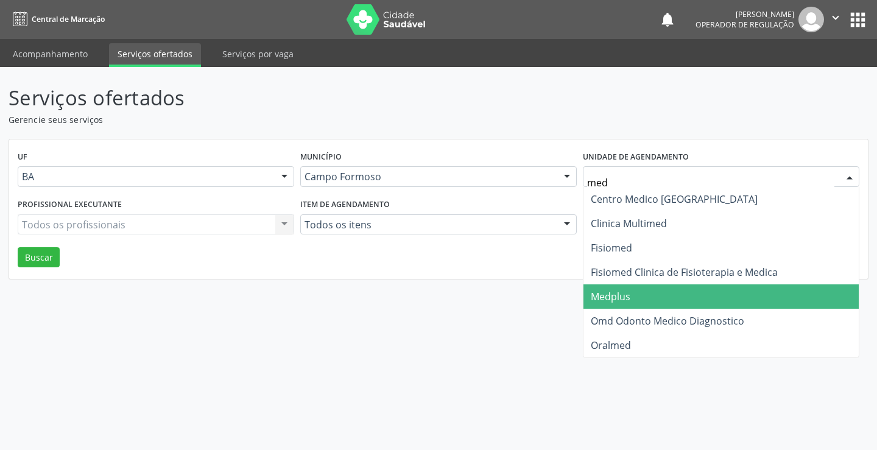
click at [636, 292] on span "Medplus" at bounding box center [721, 297] width 275 height 24
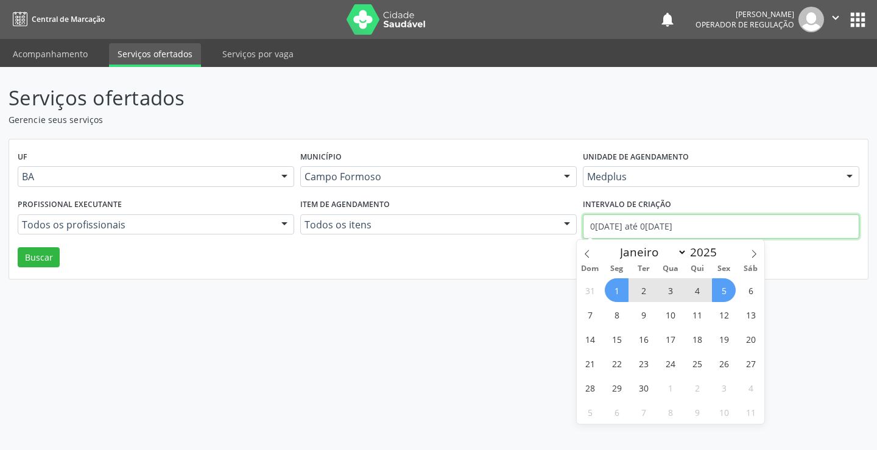
click at [595, 227] on input "01/09/2025 até 05/09/2025" at bounding box center [721, 226] width 277 height 24
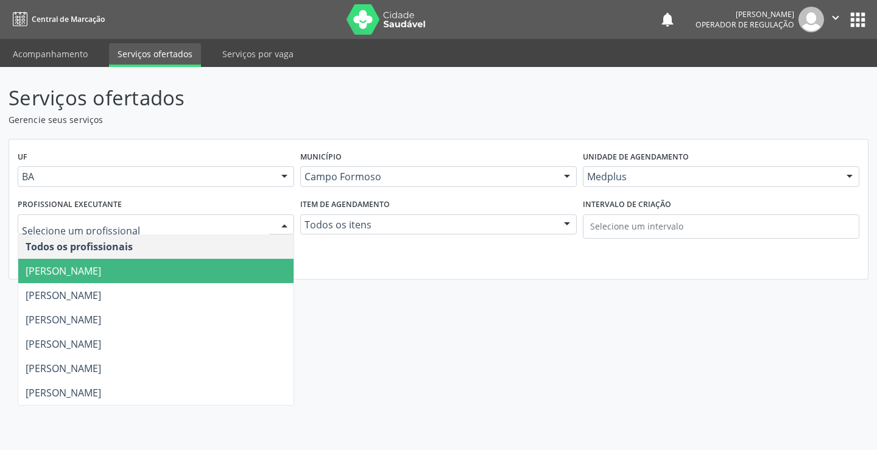
click at [101, 277] on span "[PERSON_NAME]" at bounding box center [64, 270] width 76 height 13
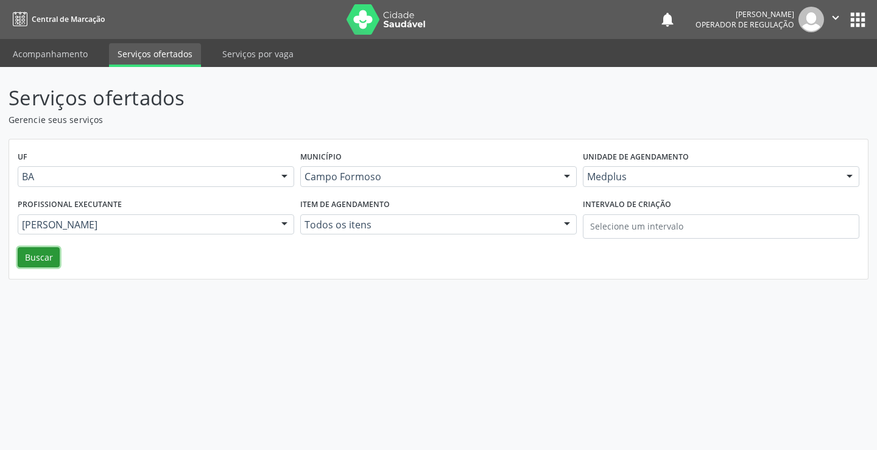
click at [54, 258] on button "Buscar" at bounding box center [39, 257] width 42 height 21
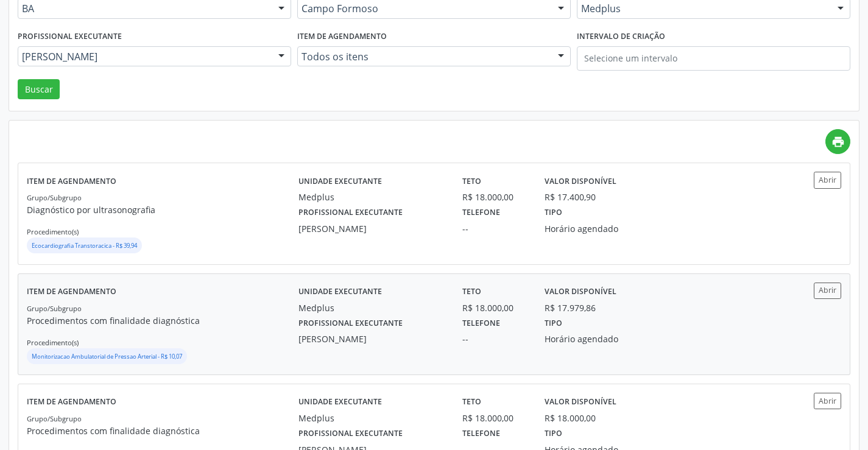
scroll to position [183, 0]
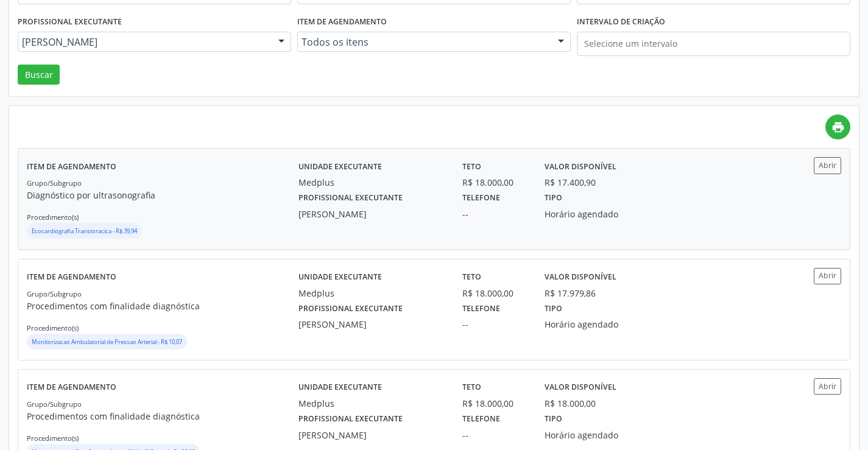
click at [456, 221] on div "Unidade executante Medplus Teto R$ 18.000,00 Valor disponível R$ 17.400,90 Prof…" at bounding box center [536, 198] width 475 height 83
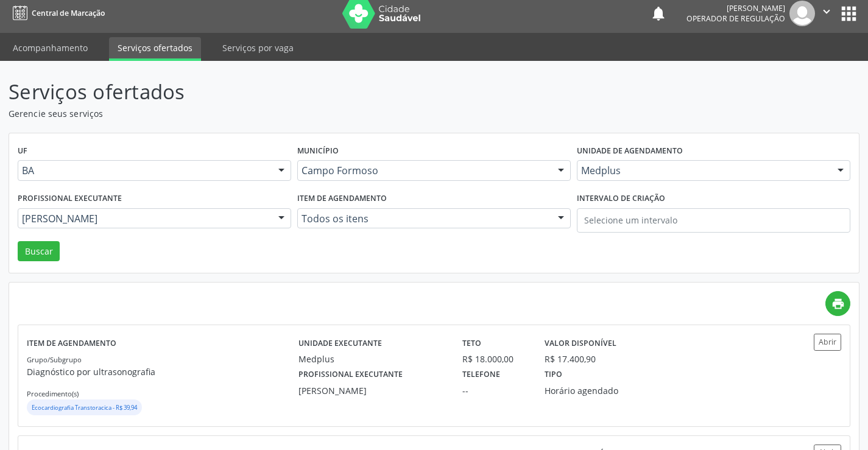
scroll to position [0, 0]
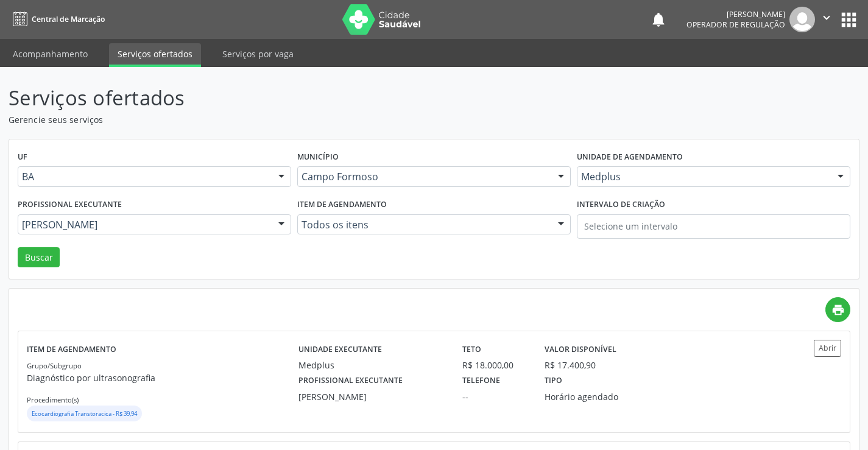
click at [824, 19] on icon "" at bounding box center [826, 17] width 13 height 13
click at [767, 76] on link "Sair" at bounding box center [796, 74] width 84 height 17
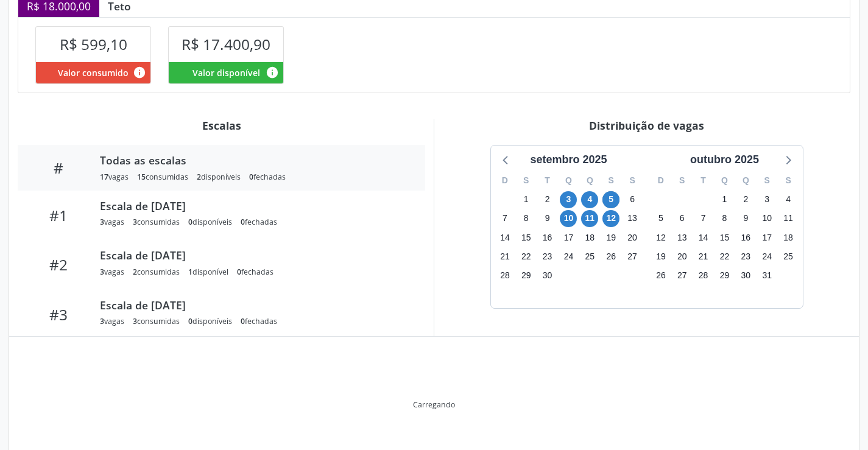
scroll to position [301, 0]
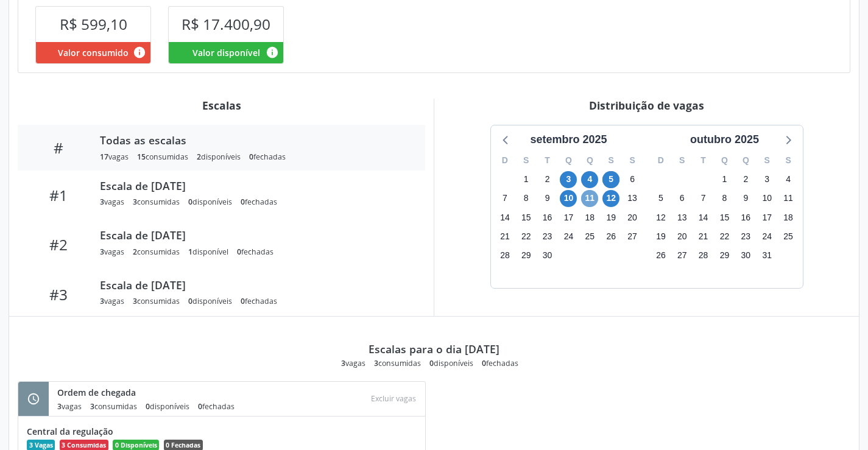
click at [586, 200] on span "11" at bounding box center [589, 198] width 17 height 17
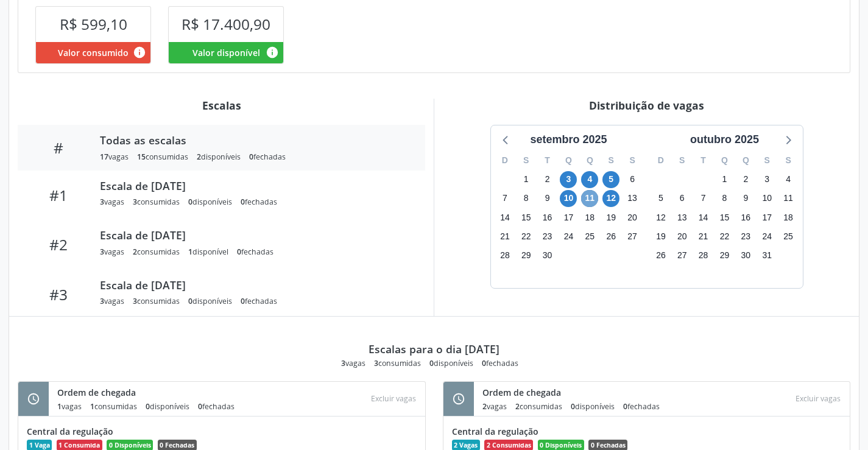
scroll to position [389, 0]
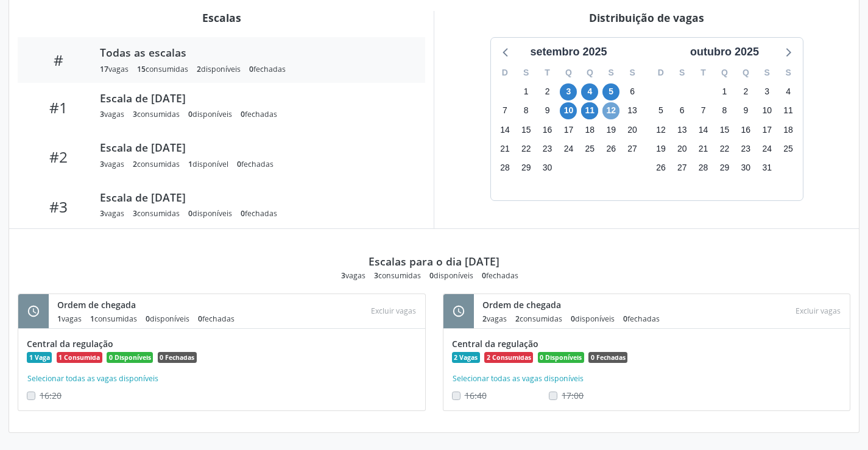
click at [617, 115] on span "12" at bounding box center [611, 110] width 17 height 17
